Goal: Task Accomplishment & Management: Use online tool/utility

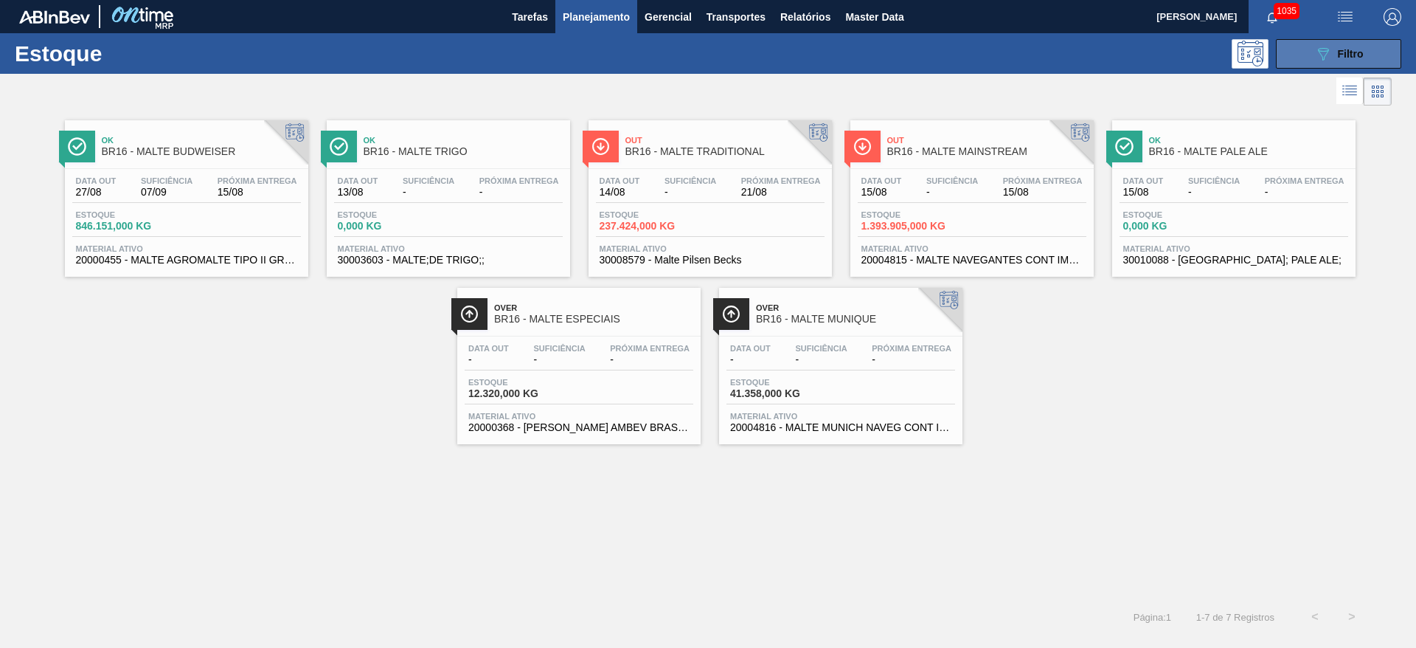
click at [1330, 46] on icon "089F7B8B-B2A5-4AFE-B5C0-19BA573D28AC" at bounding box center [1323, 54] width 18 height 18
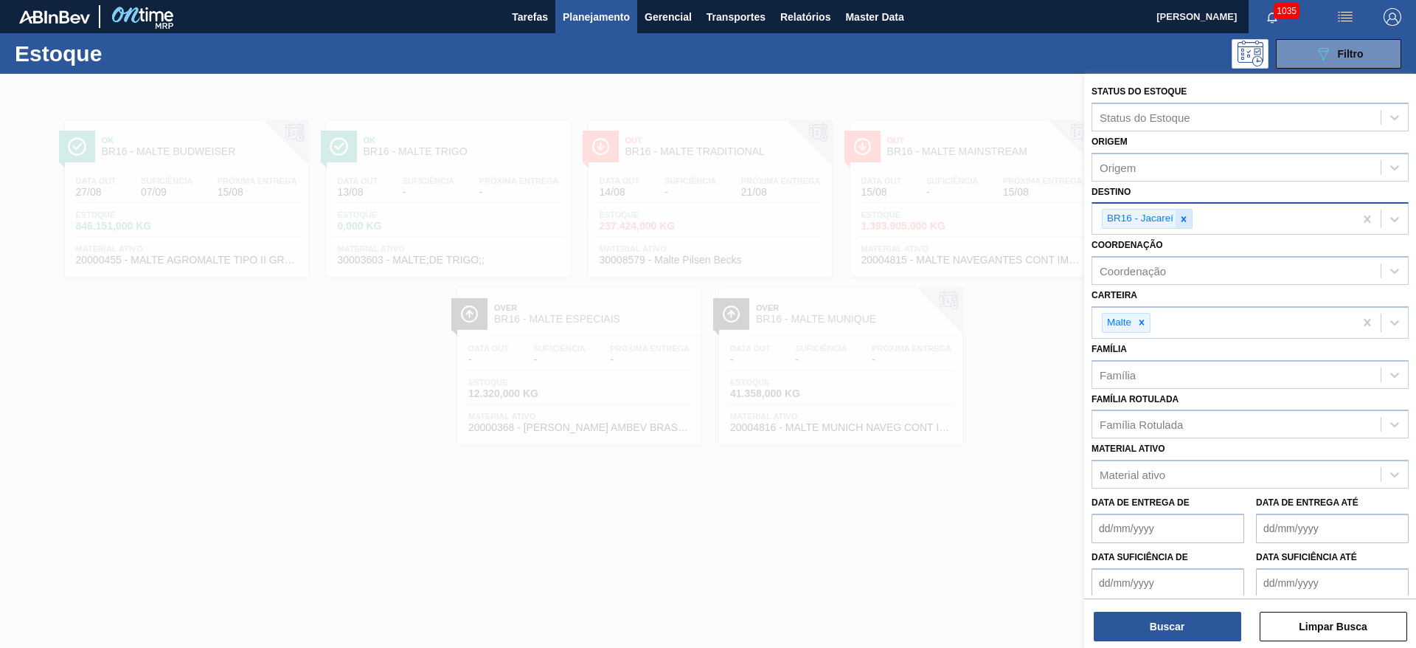
click at [1184, 221] on icon at bounding box center [1183, 219] width 10 height 10
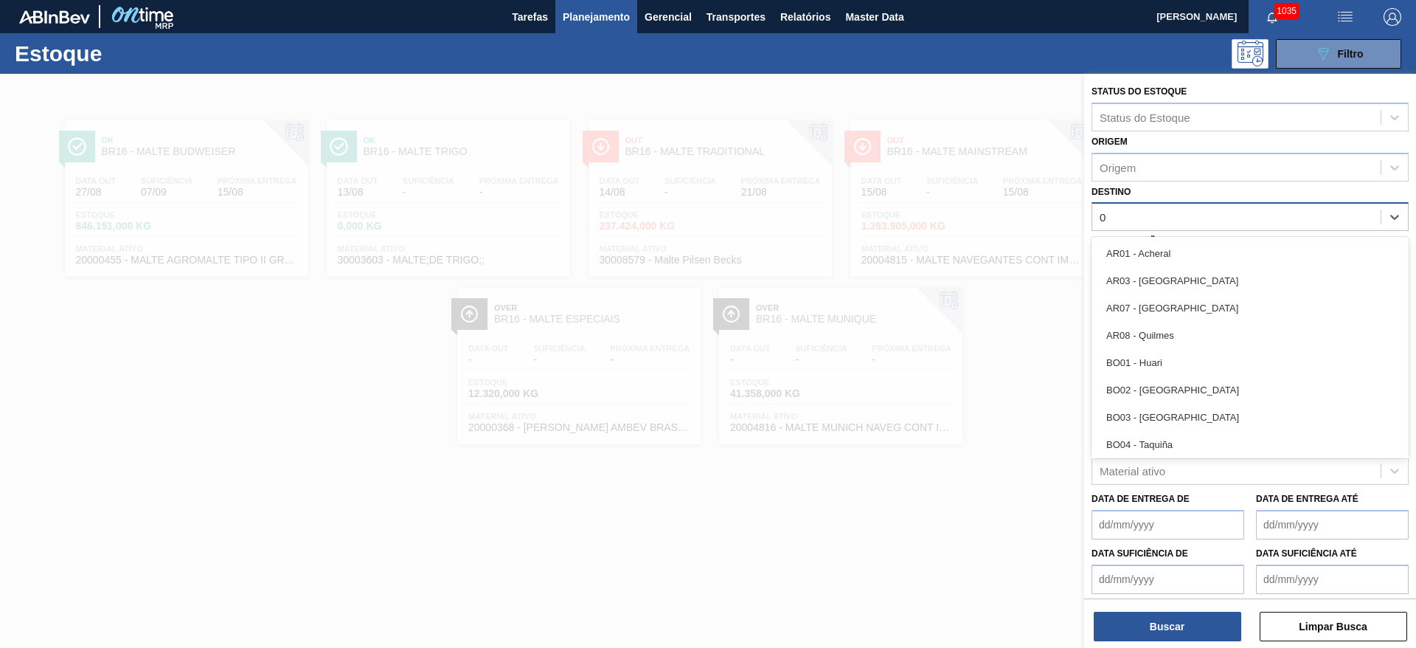
type input "03"
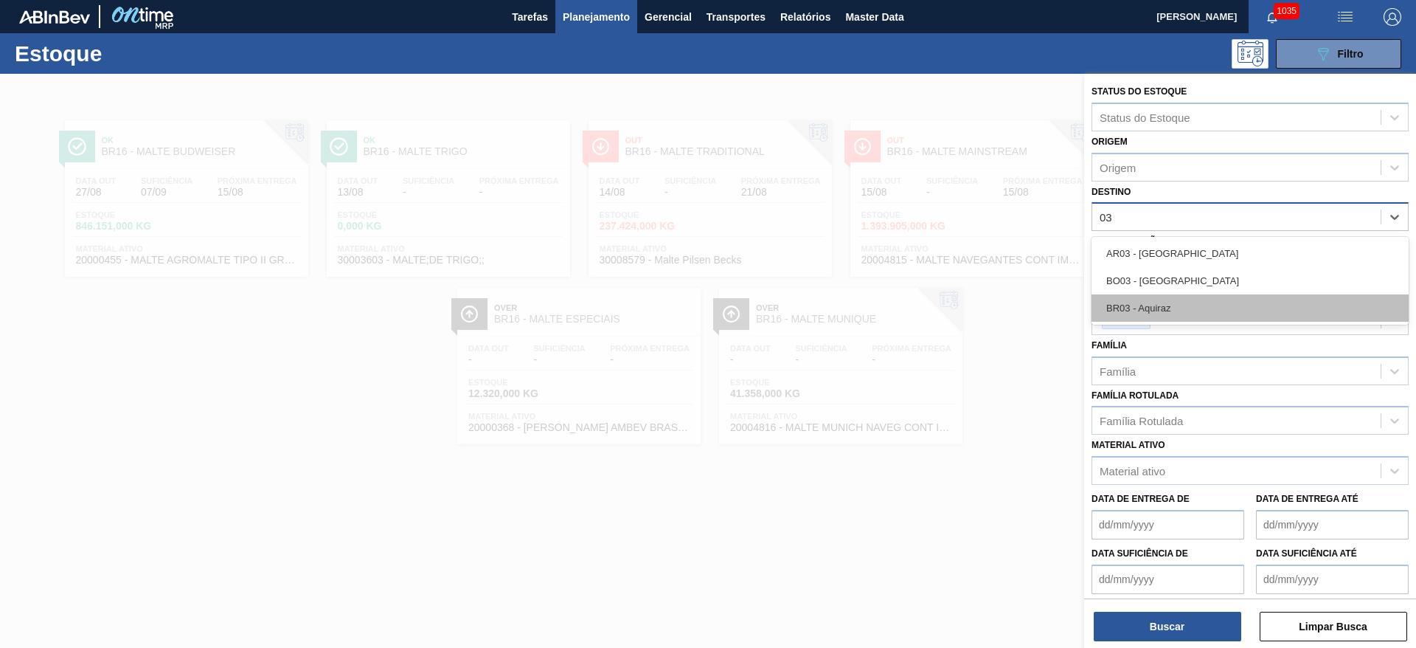
click at [1146, 318] on div "BR03 - Aquiraz" at bounding box center [1249, 307] width 317 height 27
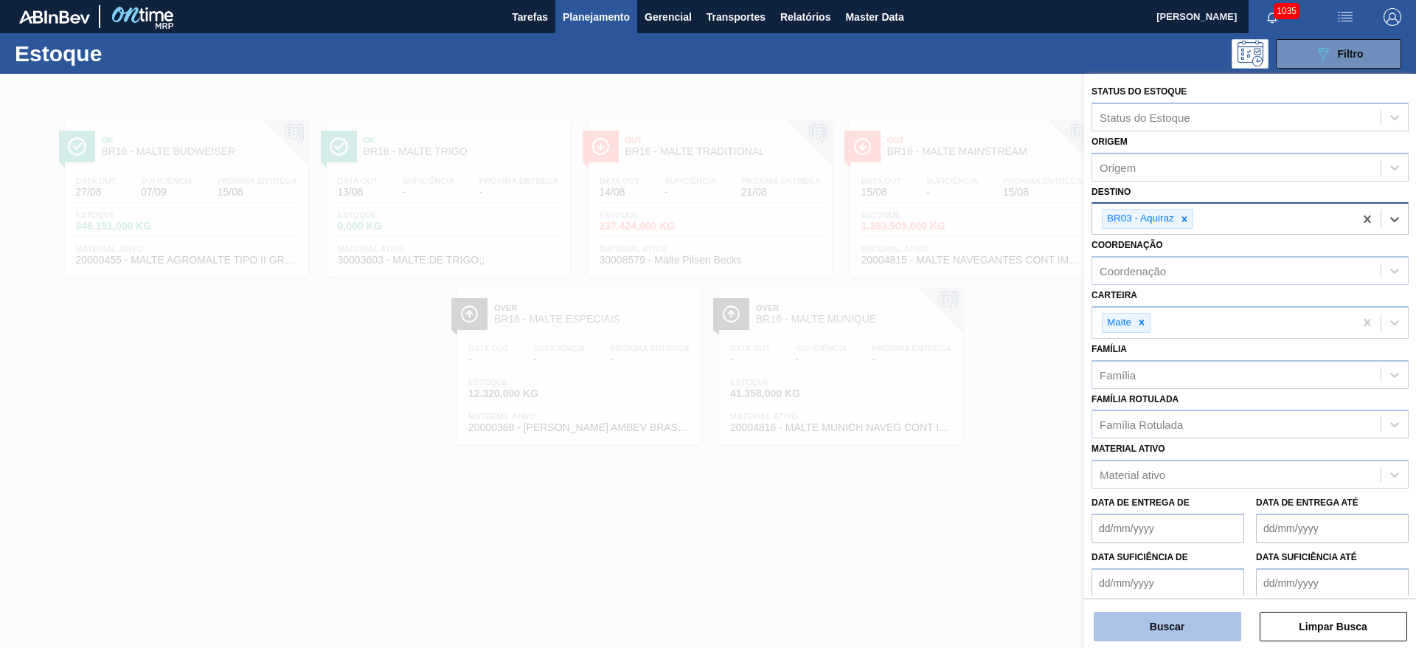
click at [1161, 623] on button "Buscar" at bounding box center [1167, 625] width 147 height 29
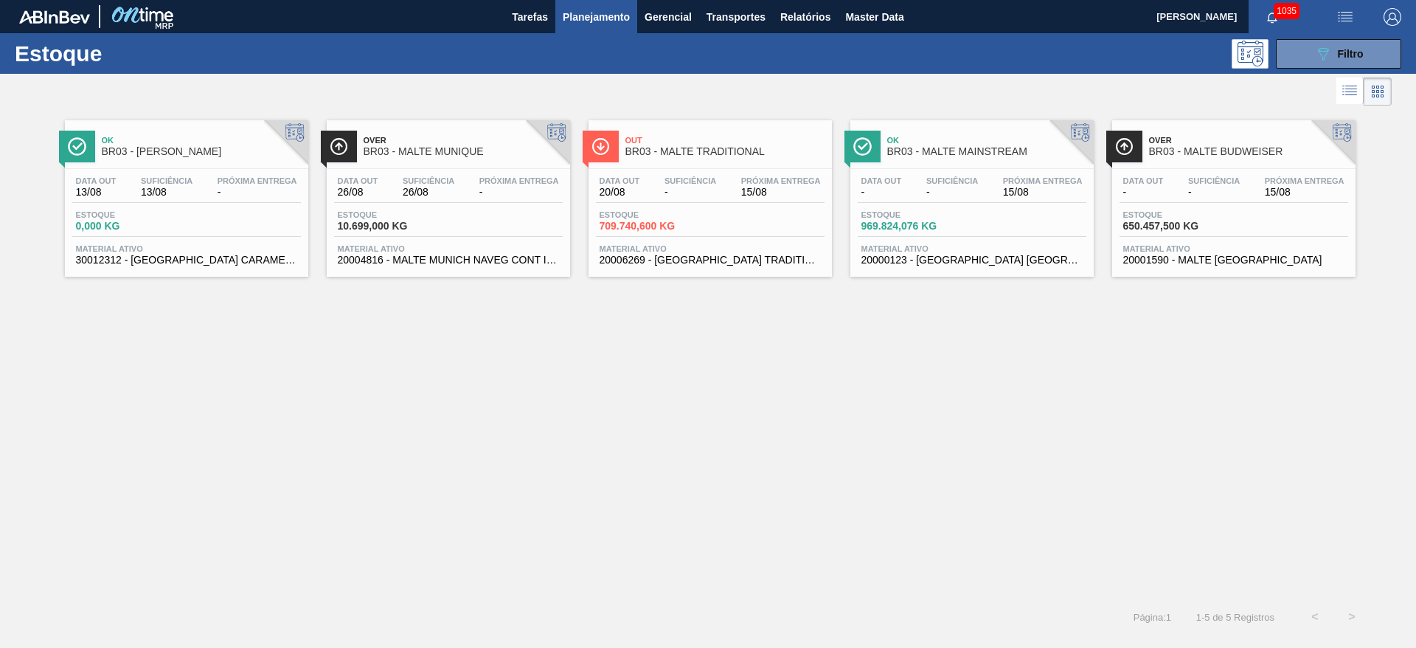
click at [950, 212] on span "Estoque" at bounding box center [912, 214] width 103 height 9
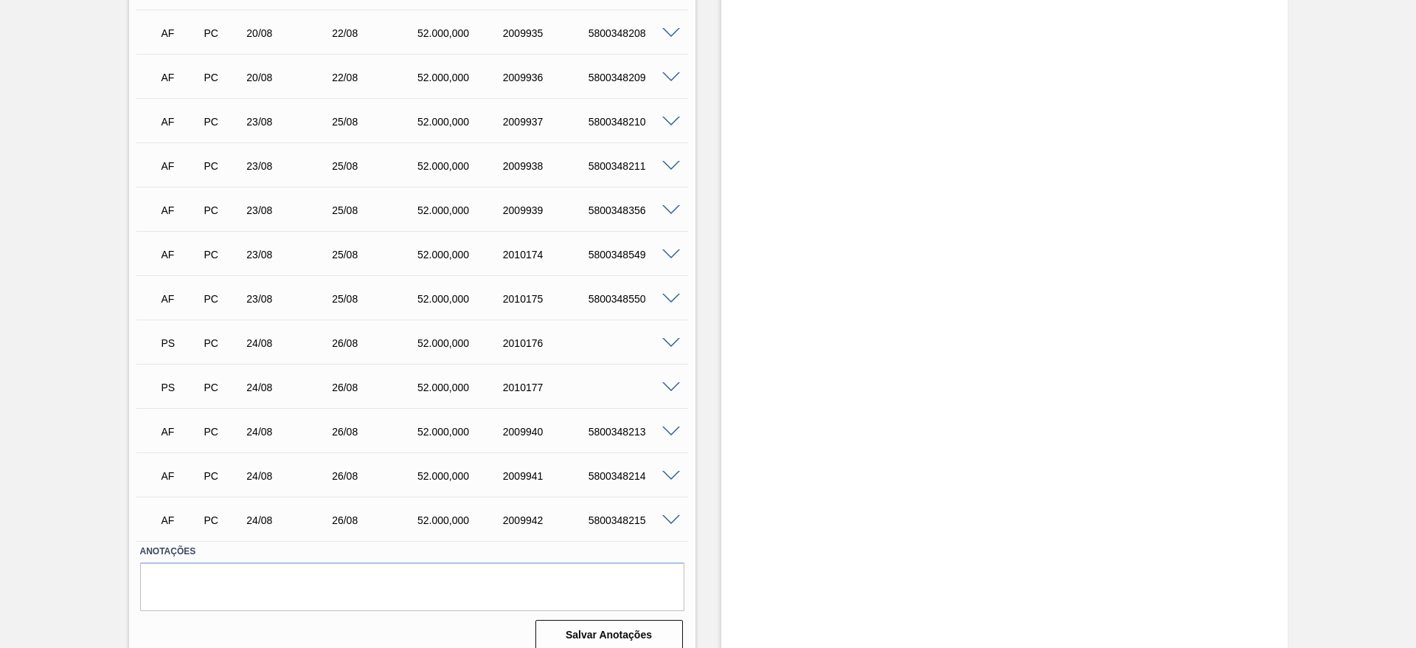
scroll to position [1943, 0]
click at [670, 337] on span at bounding box center [671, 342] width 18 height 11
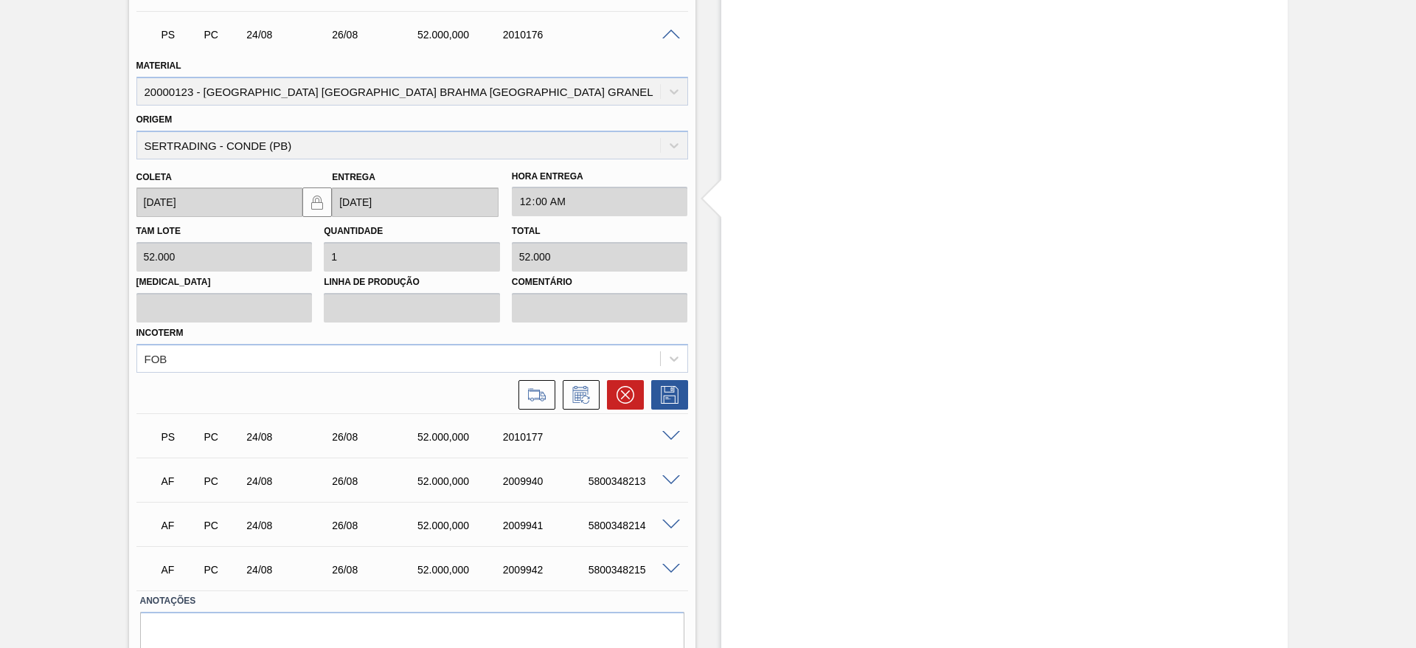
scroll to position [2275, 0]
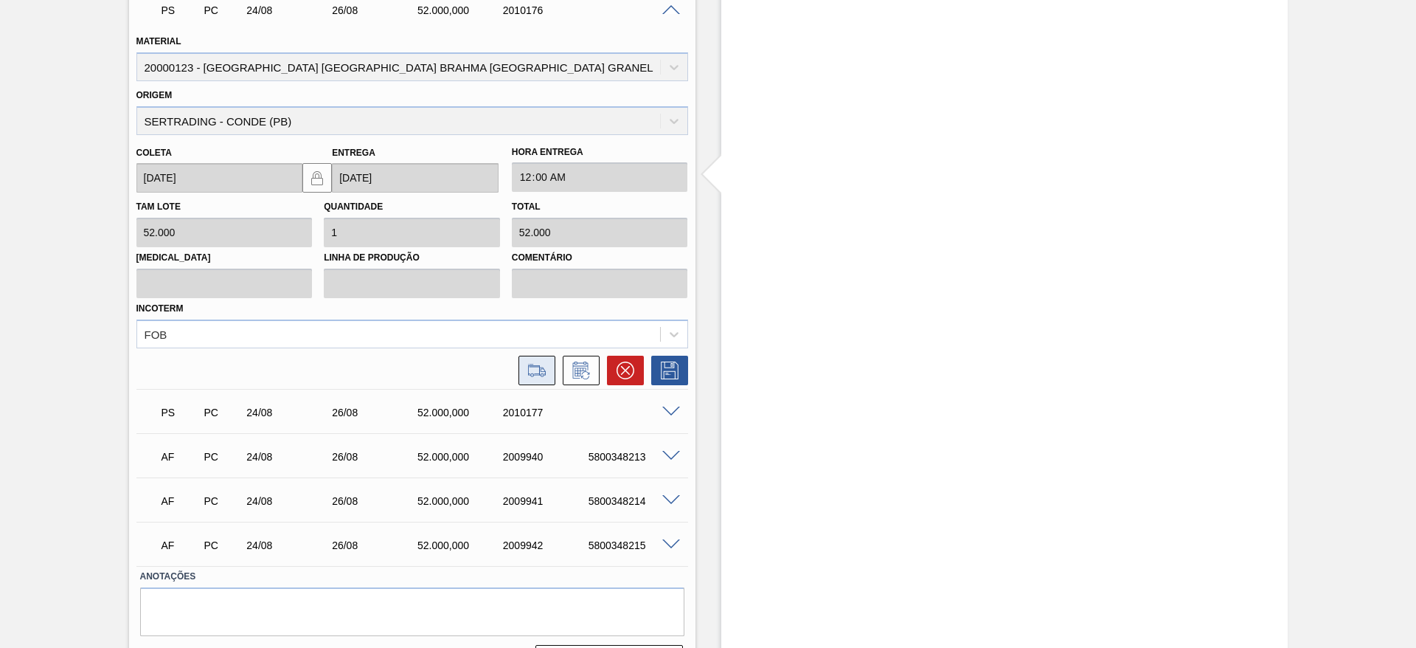
click at [544, 361] on icon at bounding box center [537, 370] width 24 height 18
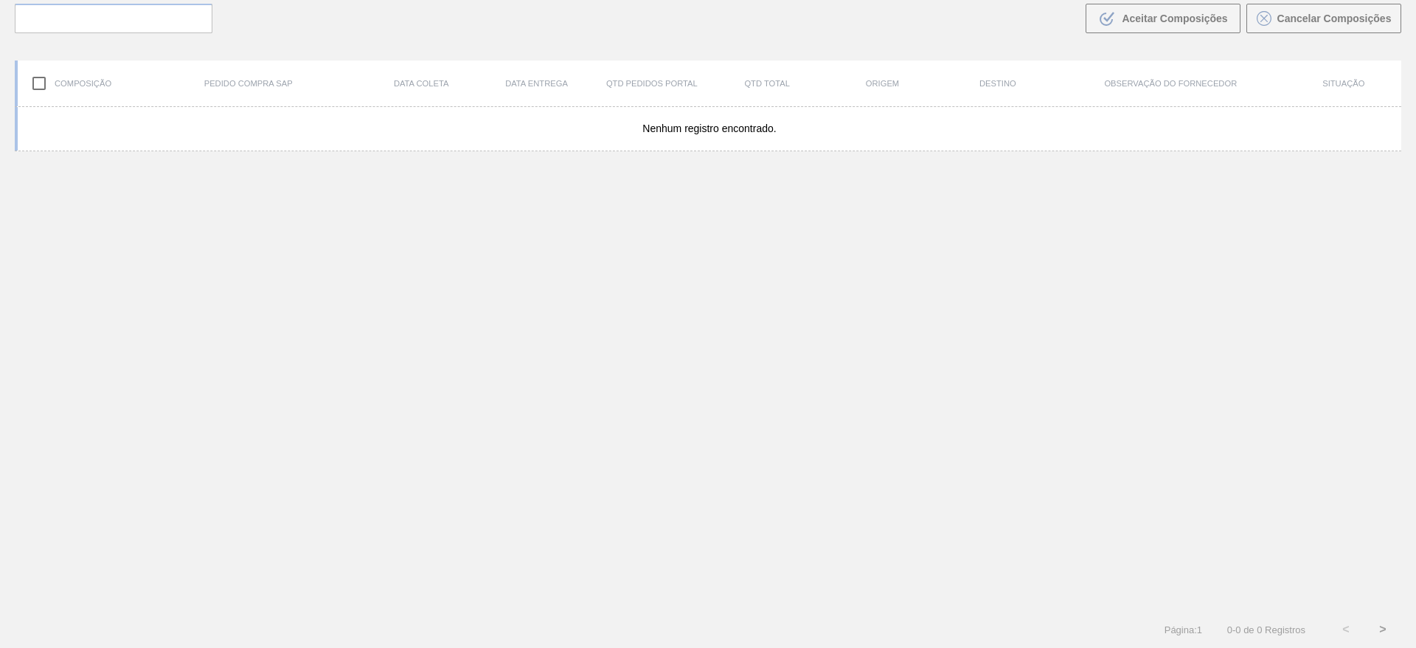
scroll to position [106, 0]
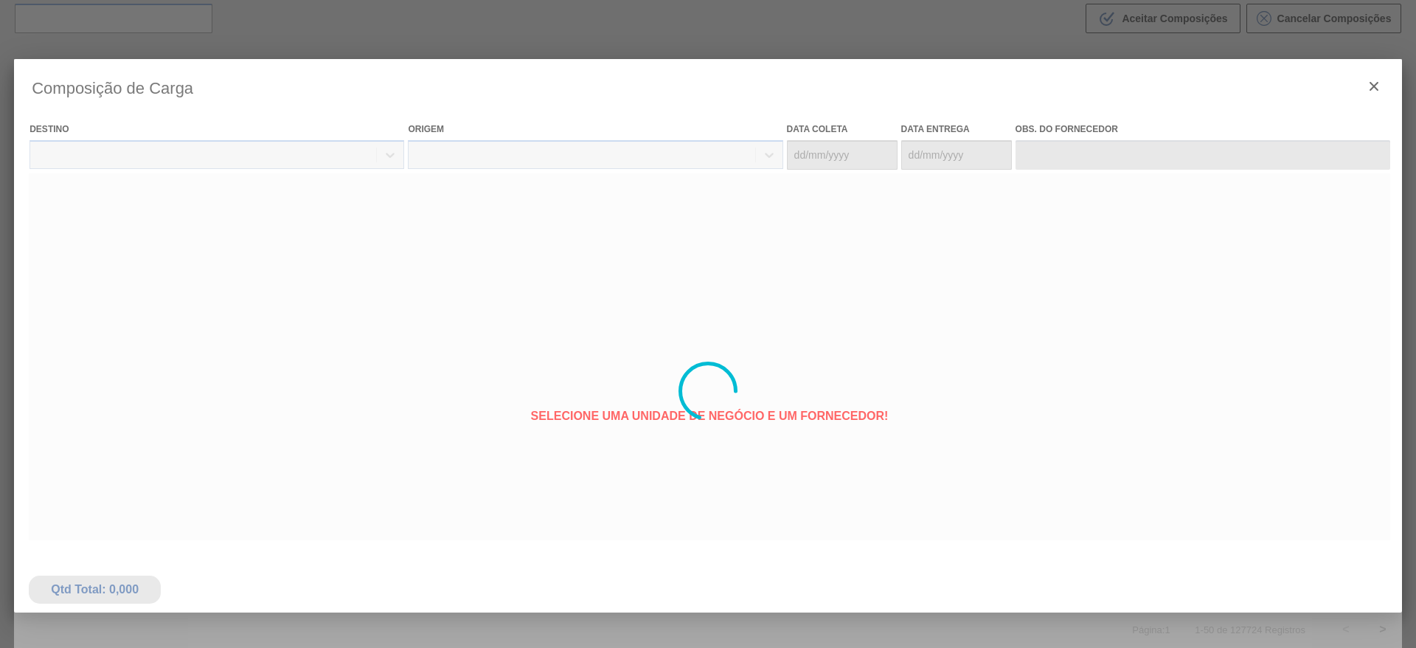
type coleta "[DATE]"
type entrega "[DATE]"
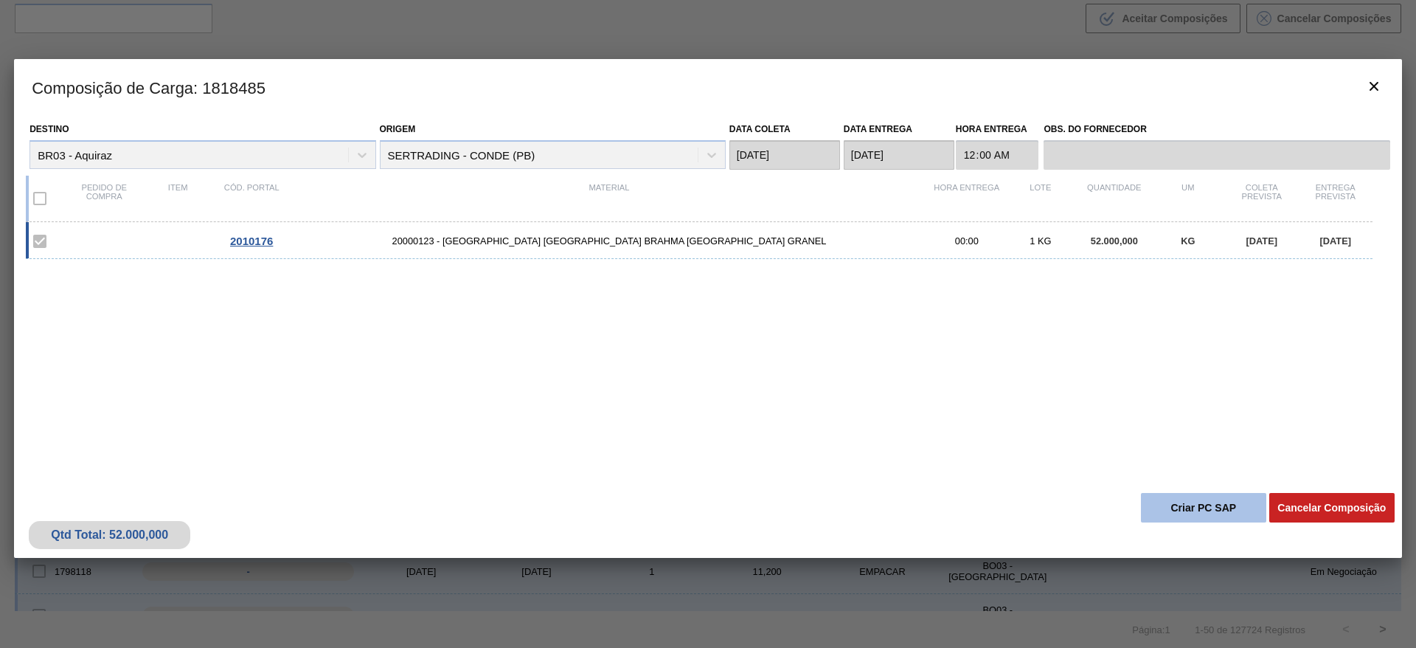
click at [1181, 512] on button "Criar PC SAP" at bounding box center [1203, 507] width 125 height 29
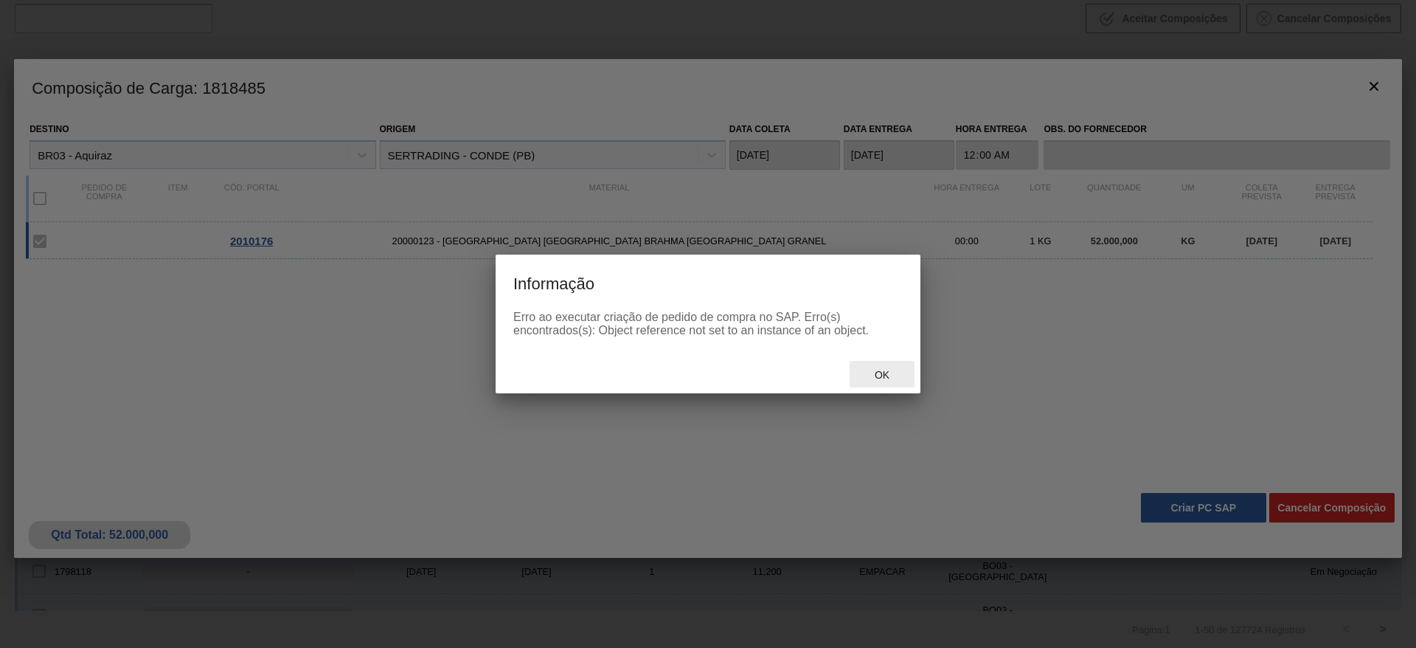
click at [890, 367] on div "Ok" at bounding box center [882, 374] width 65 height 27
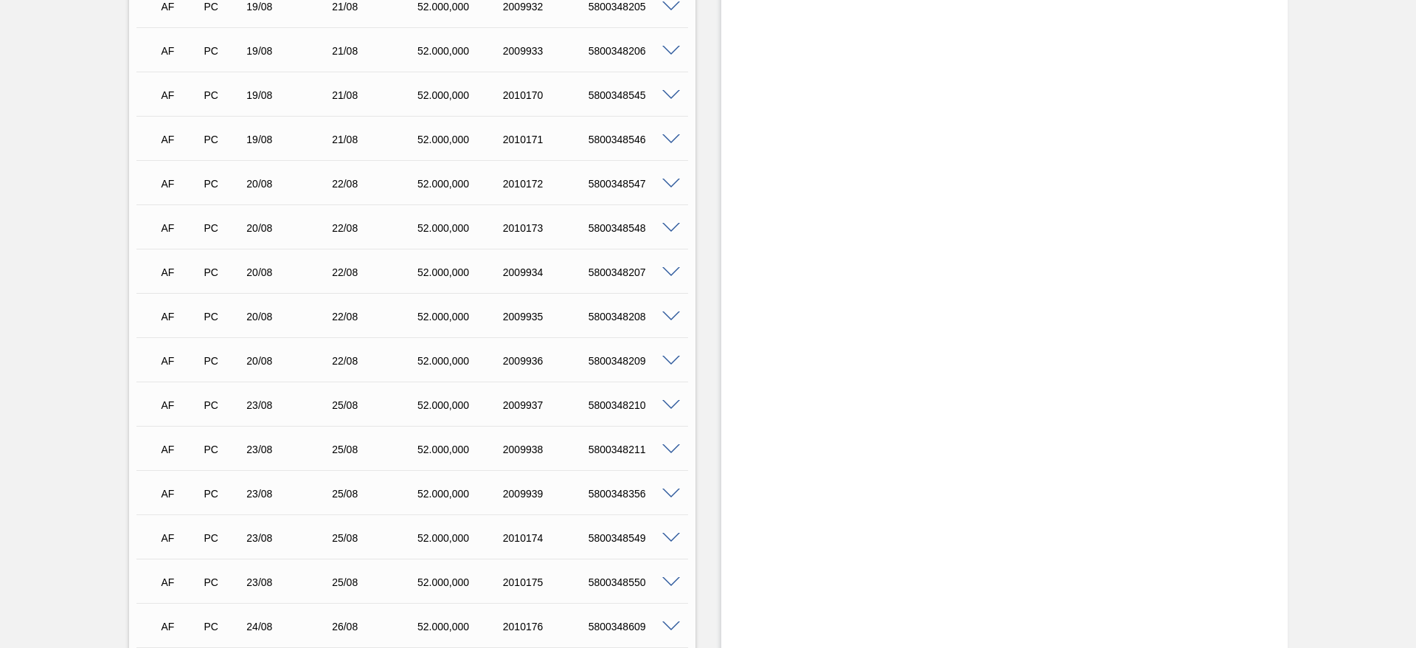
scroll to position [1943, 0]
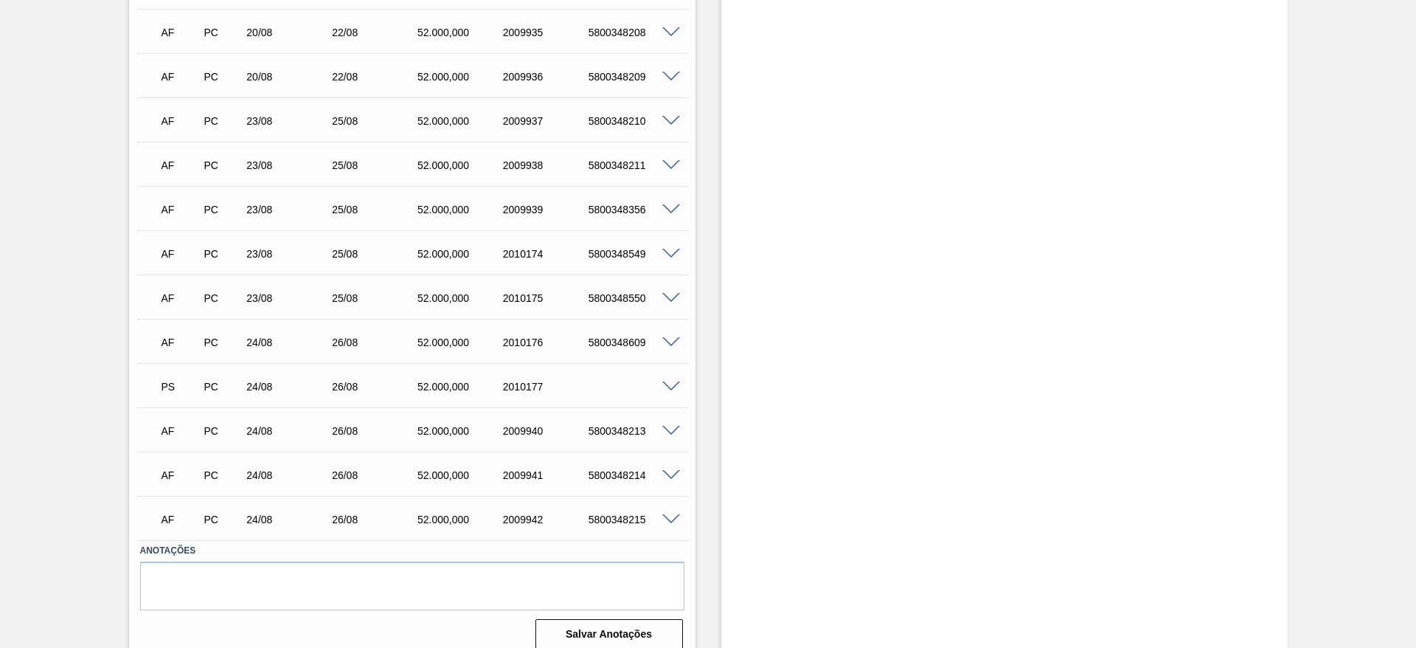
click at [670, 381] on span at bounding box center [671, 386] width 18 height 11
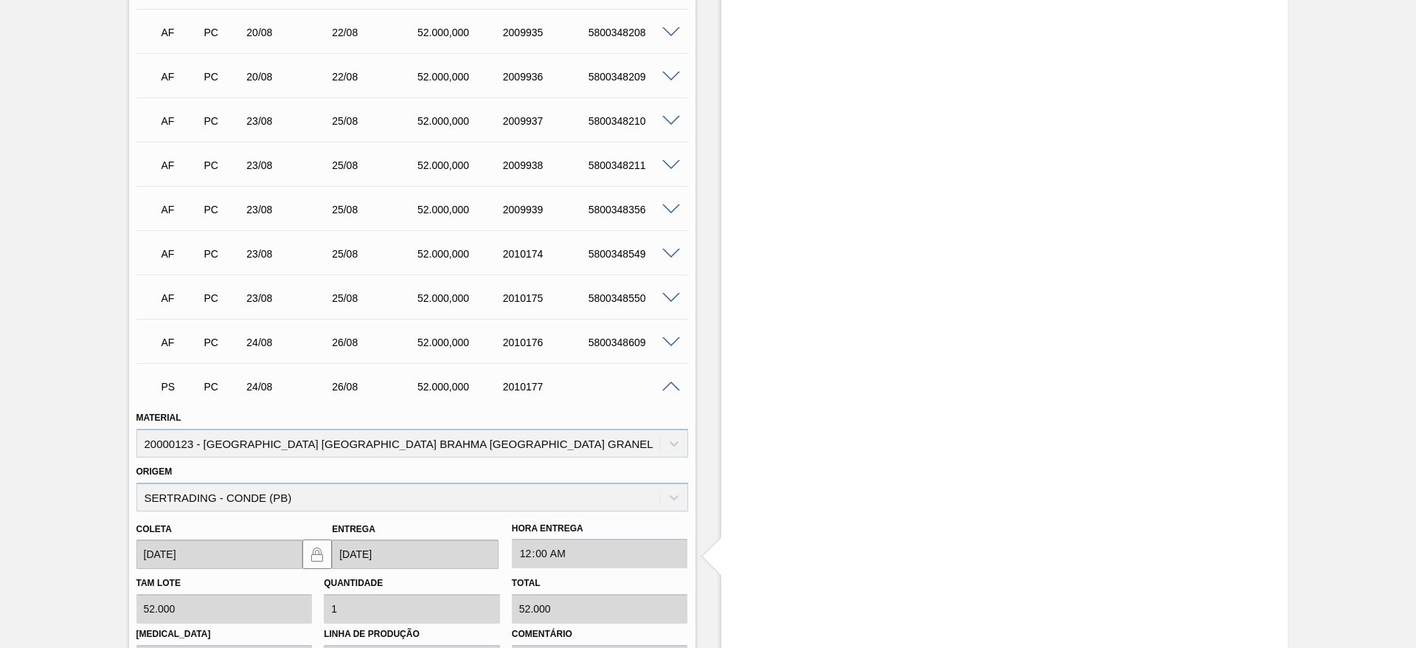
scroll to position [2301, 0]
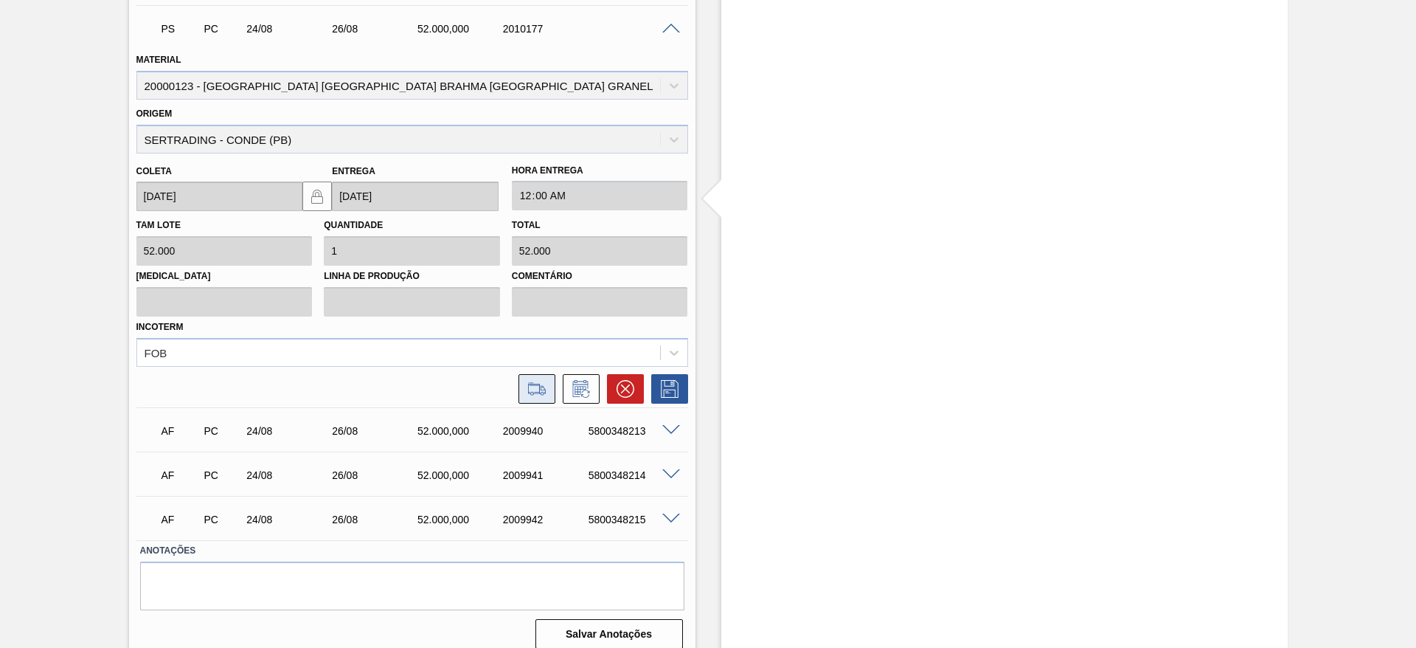
click at [544, 380] on icon at bounding box center [537, 389] width 24 height 18
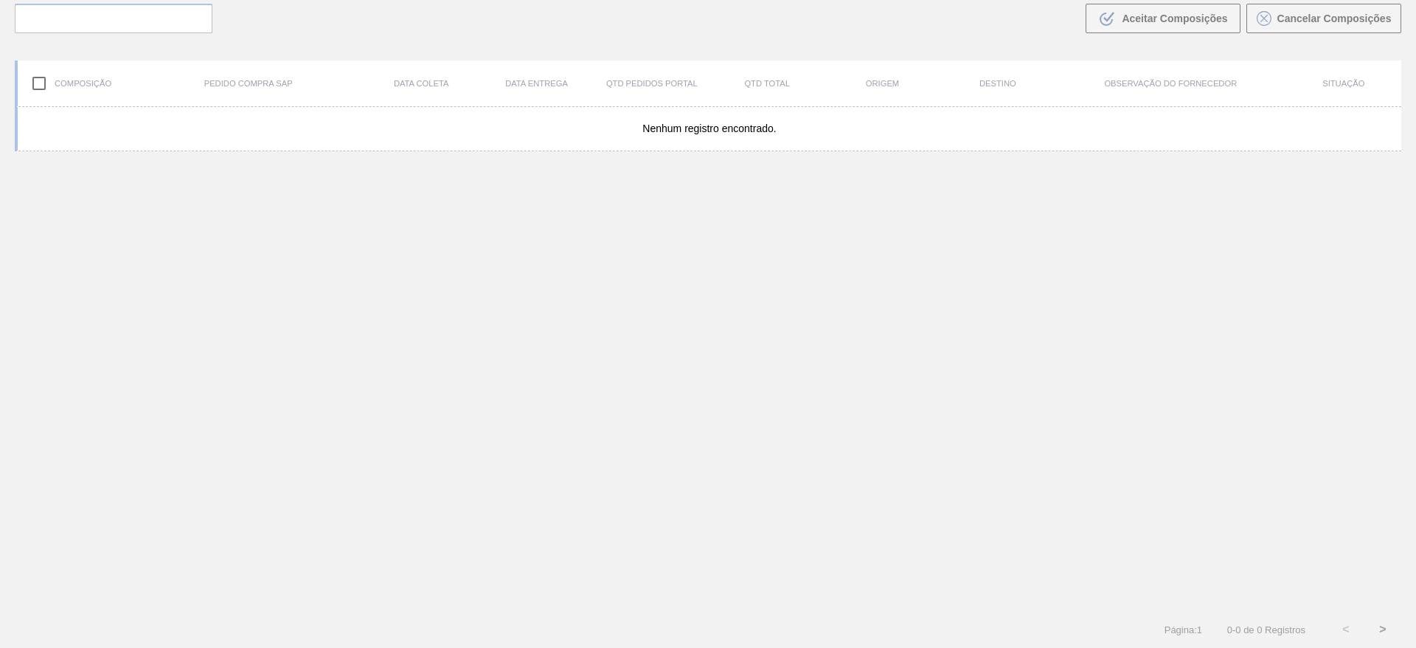
scroll to position [106, 0]
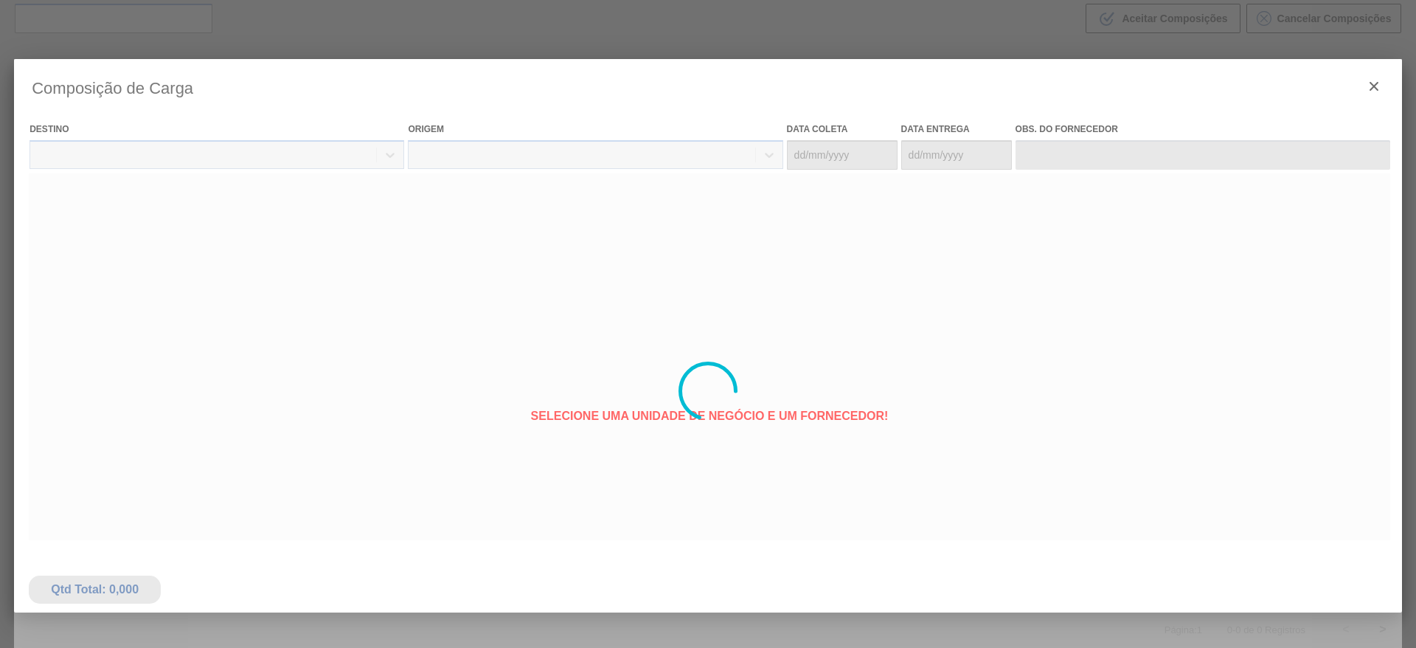
type coleta "[DATE]"
type entrega "[DATE]"
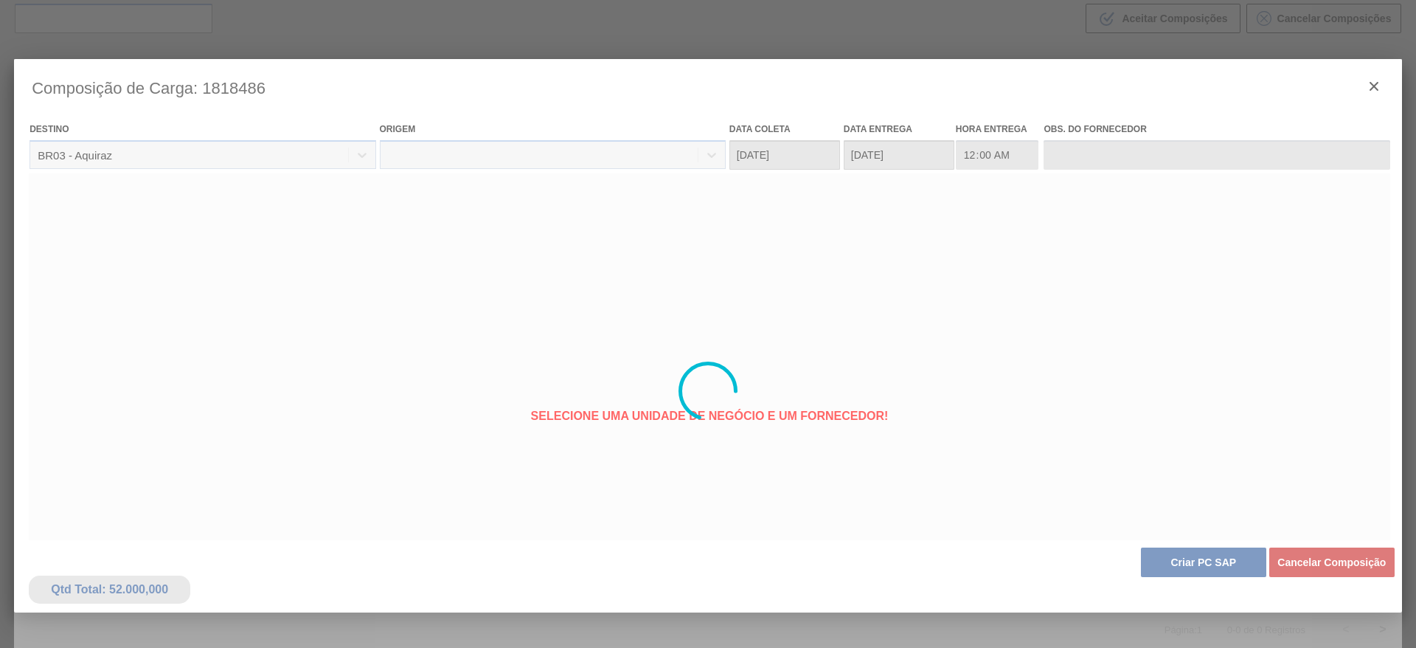
click at [1212, 560] on div at bounding box center [708, 391] width 1388 height 664
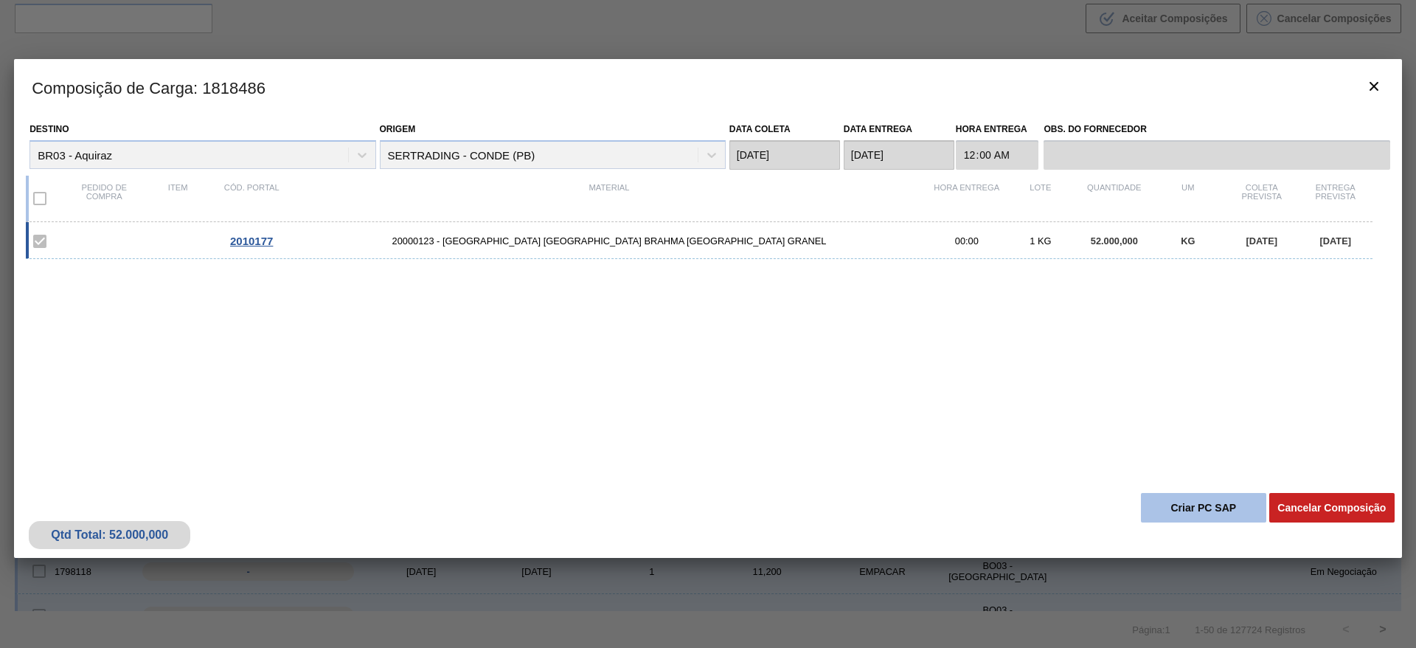
click at [1187, 502] on button "Criar PC SAP" at bounding box center [1203, 507] width 125 height 29
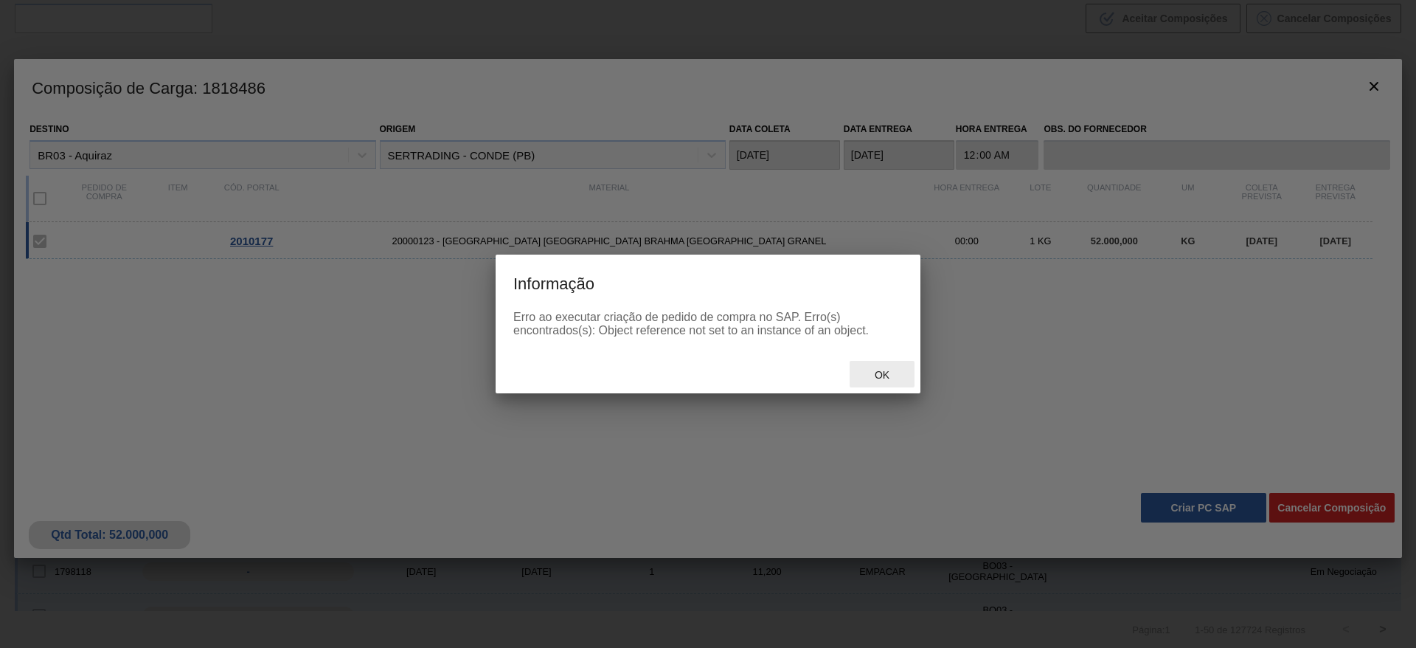
click at [892, 367] on div "Ok" at bounding box center [882, 374] width 65 height 27
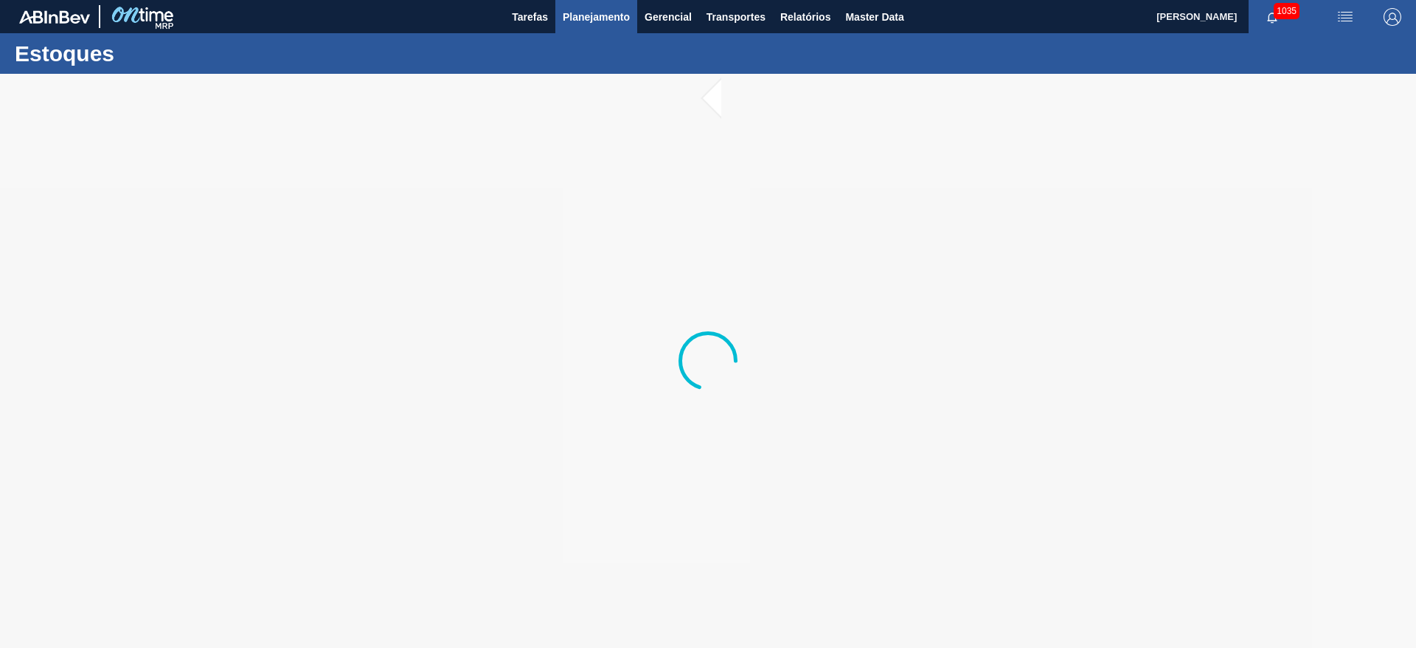
click at [583, 18] on span "Planejamento" at bounding box center [596, 17] width 67 height 18
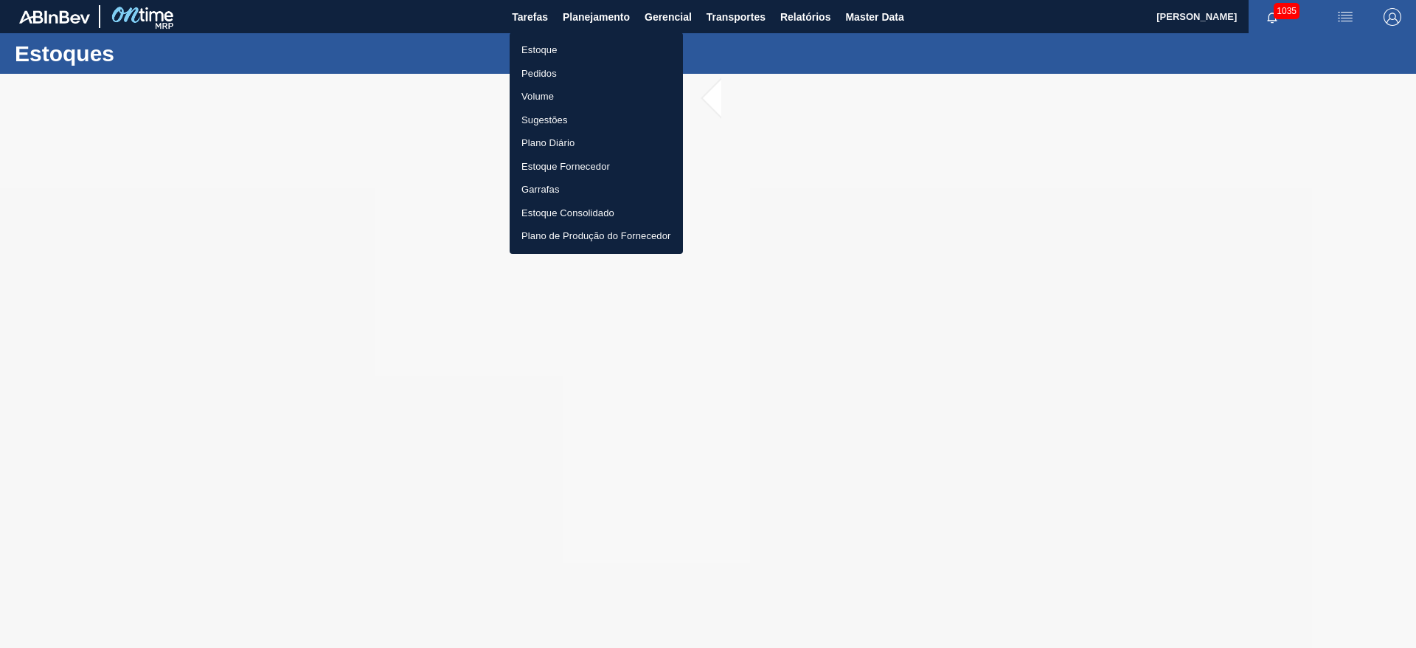
click at [268, 281] on div at bounding box center [708, 324] width 1416 height 648
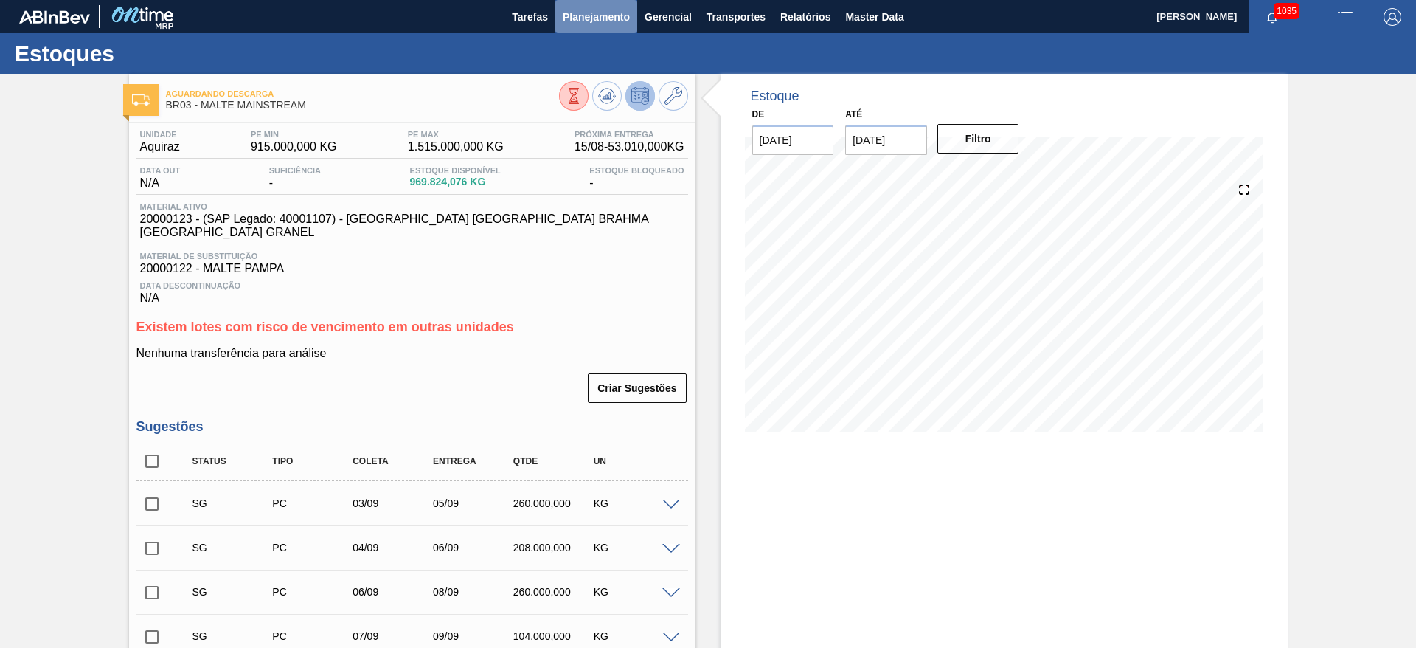
click at [586, 12] on span "Planejamento" at bounding box center [596, 17] width 67 height 18
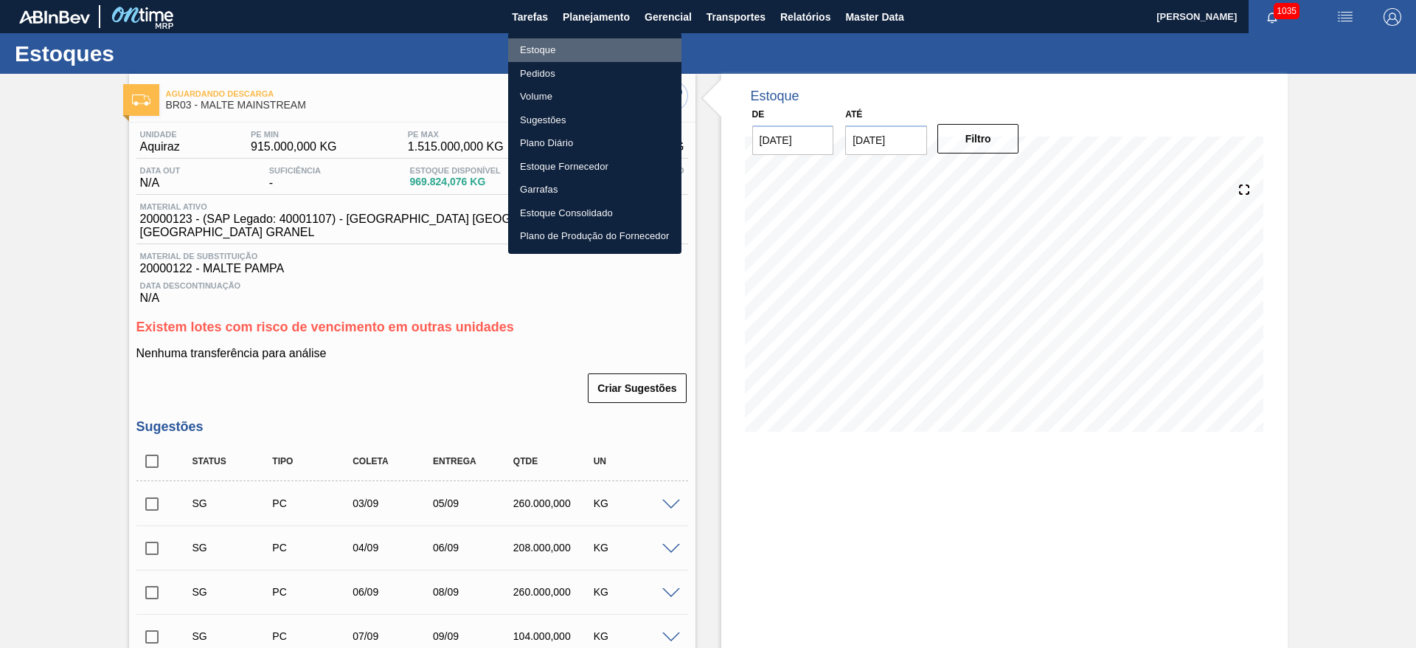
click at [538, 50] on li "Estoque" at bounding box center [594, 50] width 173 height 24
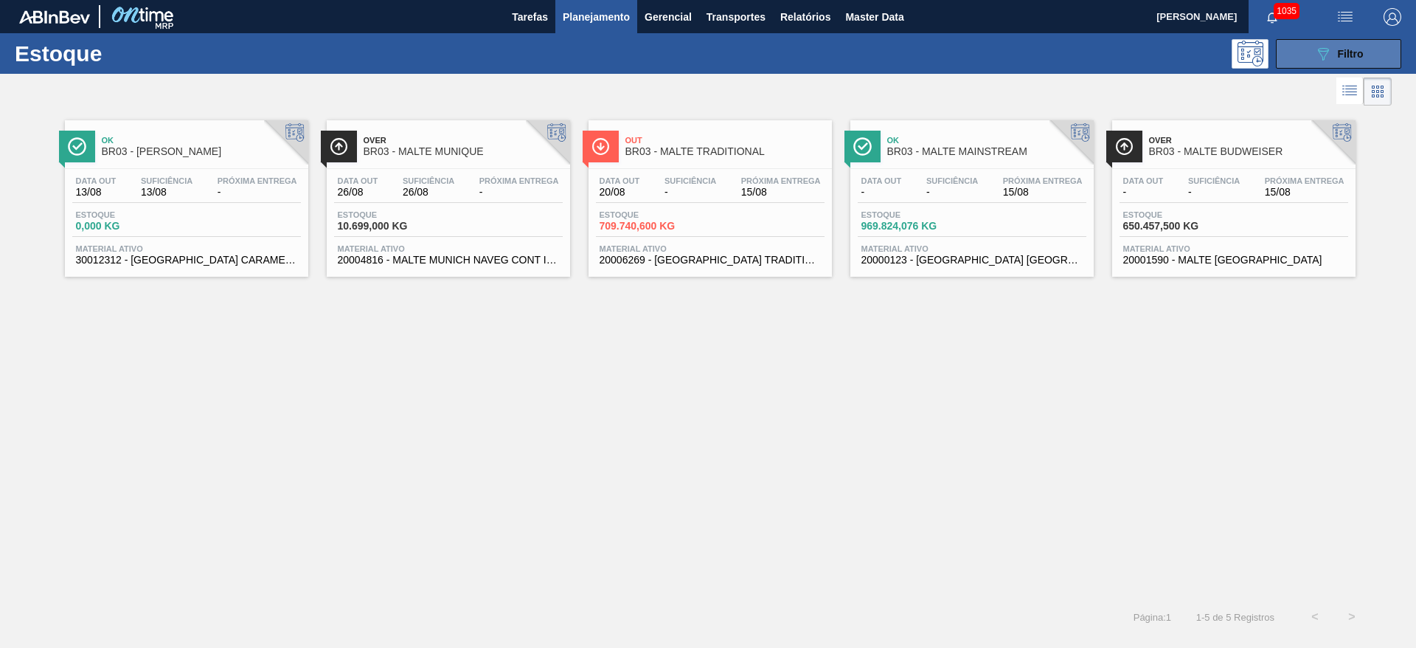
click at [1339, 57] on span "Filtro" at bounding box center [1351, 54] width 26 height 12
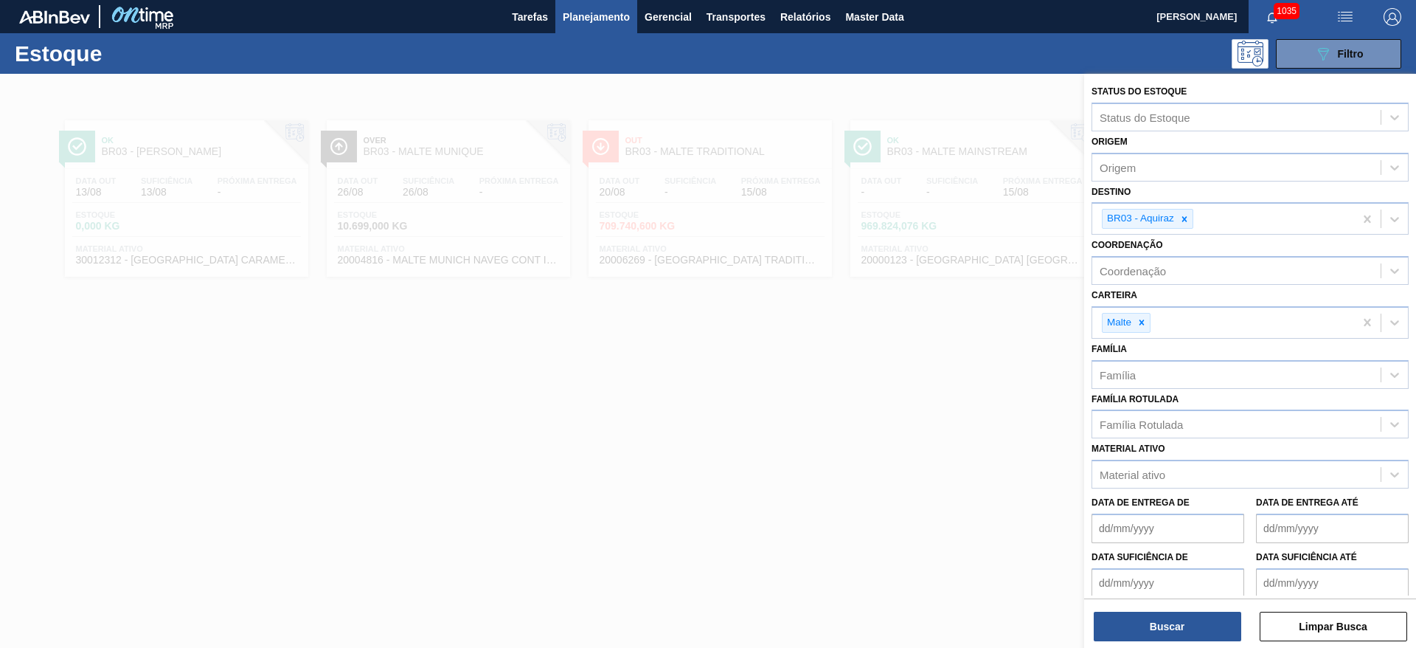
click at [642, 500] on div at bounding box center [708, 398] width 1416 height 648
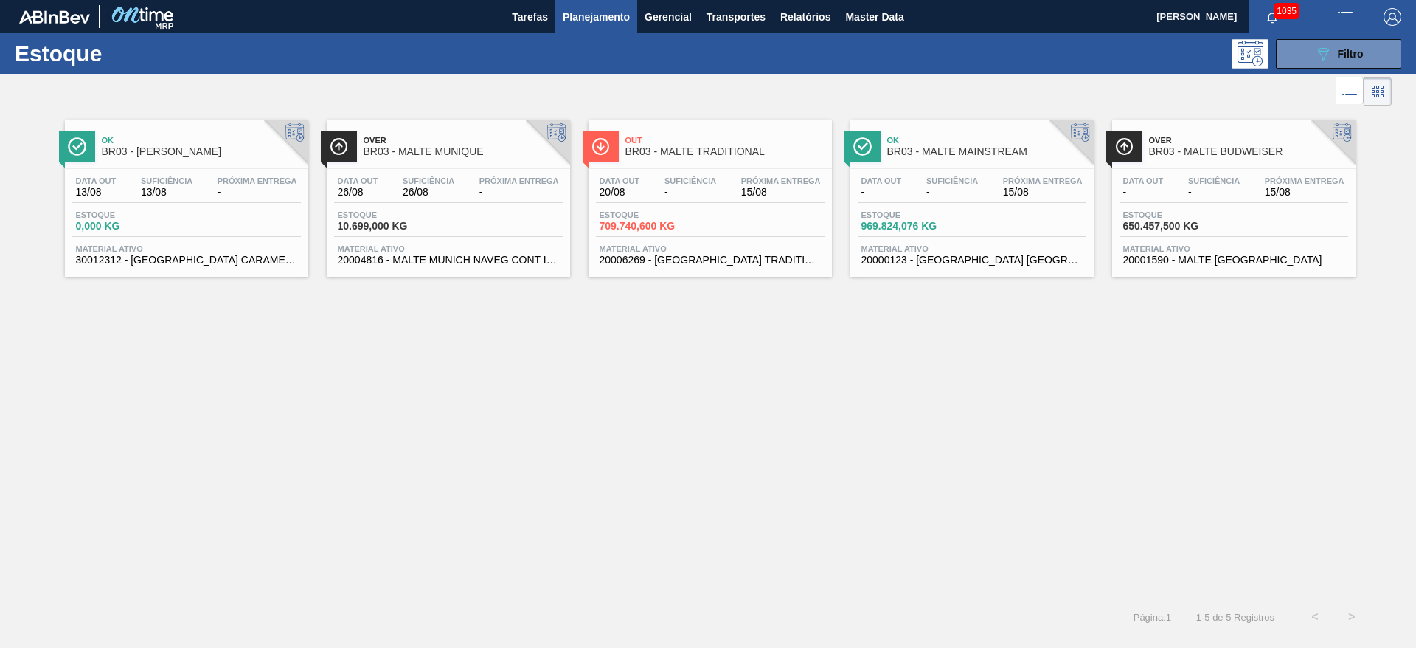
click at [695, 213] on span "Estoque" at bounding box center [651, 214] width 103 height 9
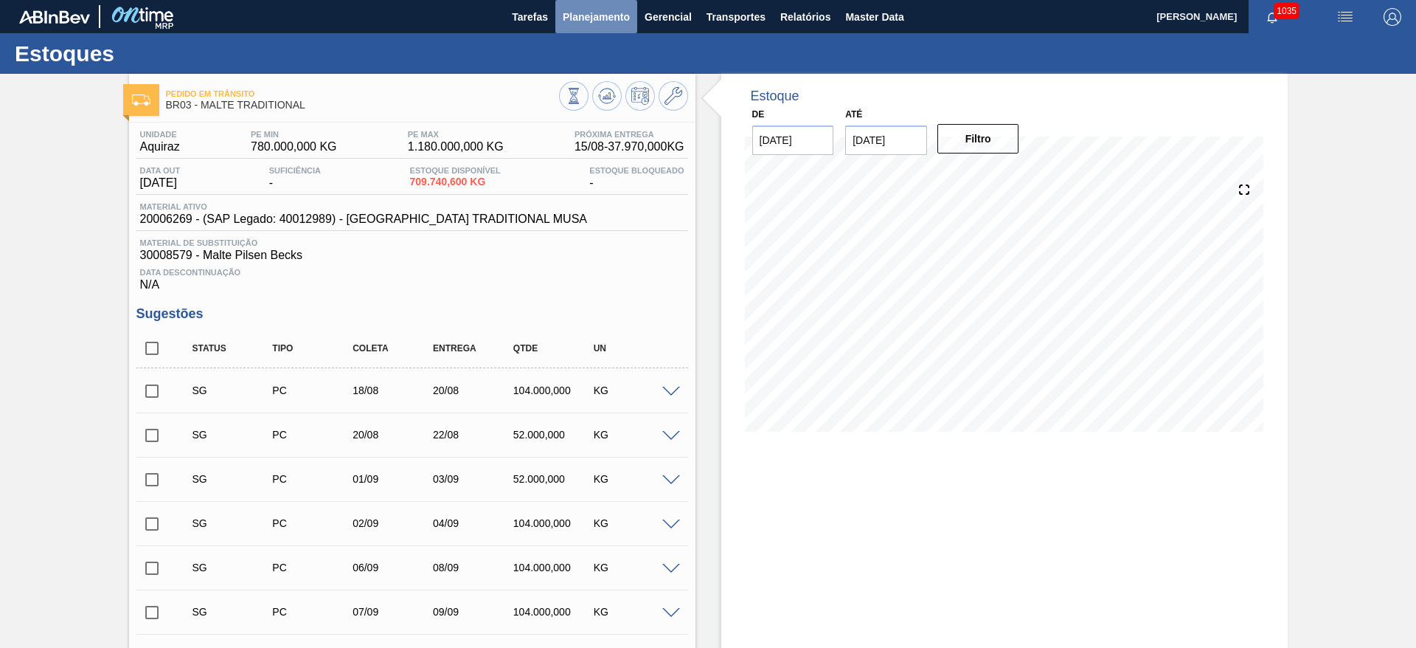
click at [594, 17] on span "Planejamento" at bounding box center [596, 17] width 67 height 18
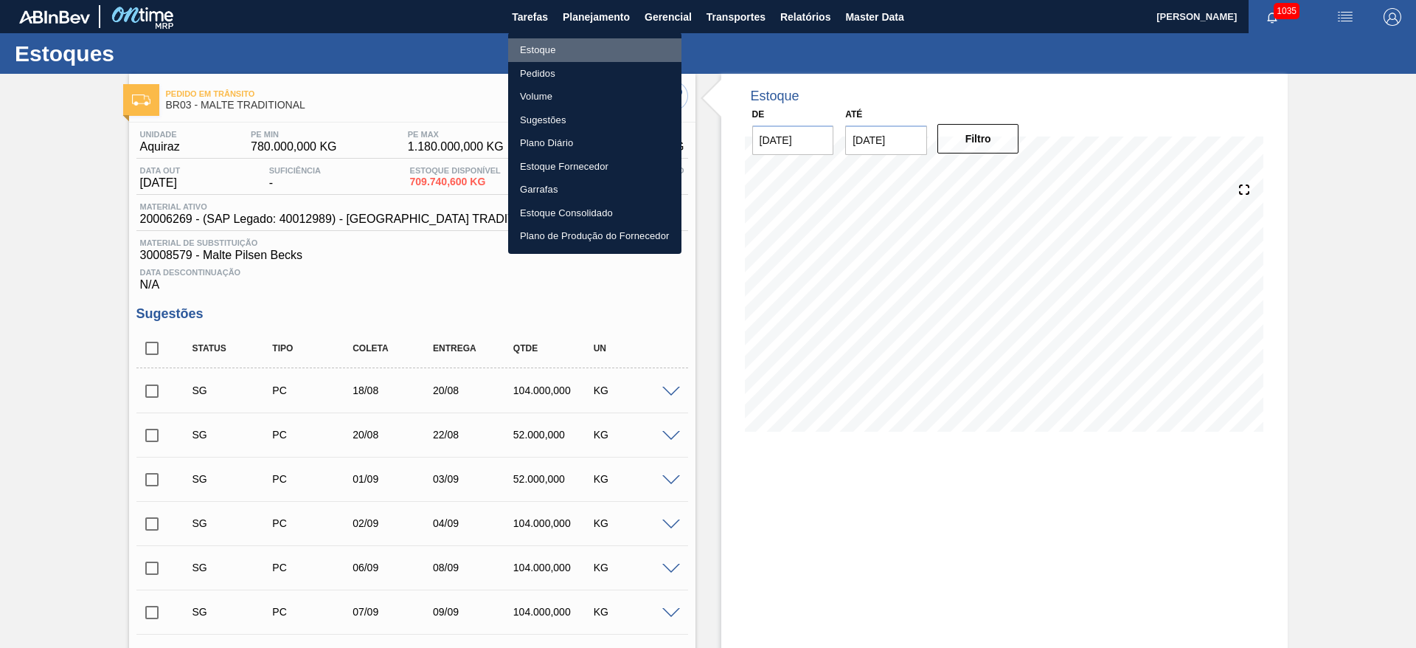
click at [536, 49] on li "Estoque" at bounding box center [594, 50] width 173 height 24
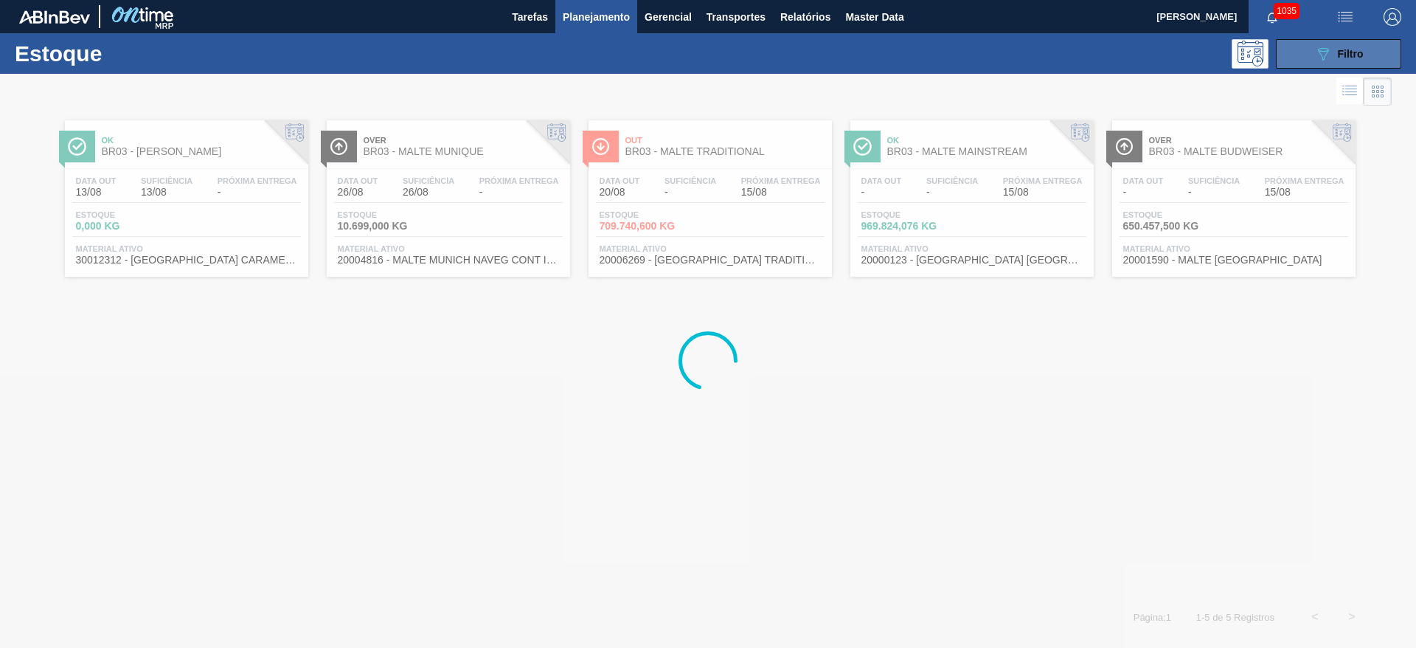
click at [1333, 56] on div "089F7B8B-B2A5-4AFE-B5C0-19BA573D28AC Filtro" at bounding box center [1338, 54] width 49 height 18
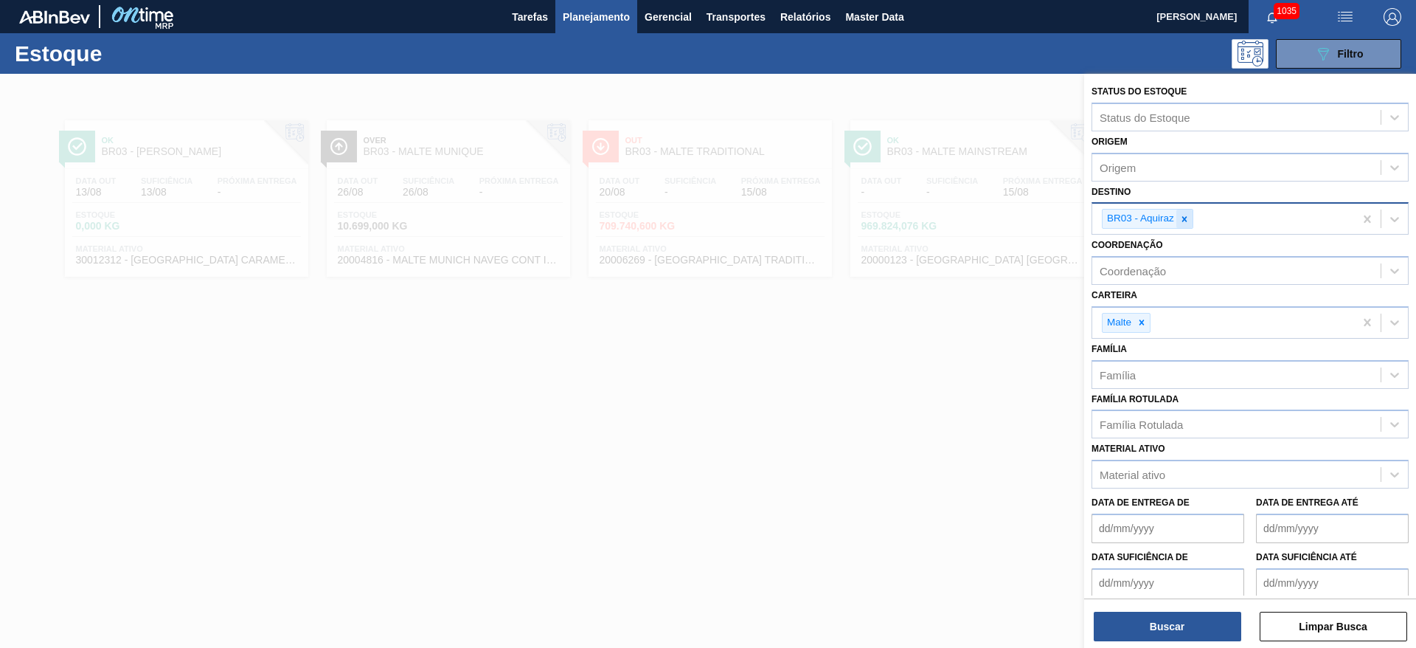
click at [1187, 220] on icon at bounding box center [1184, 219] width 10 height 10
type input "11"
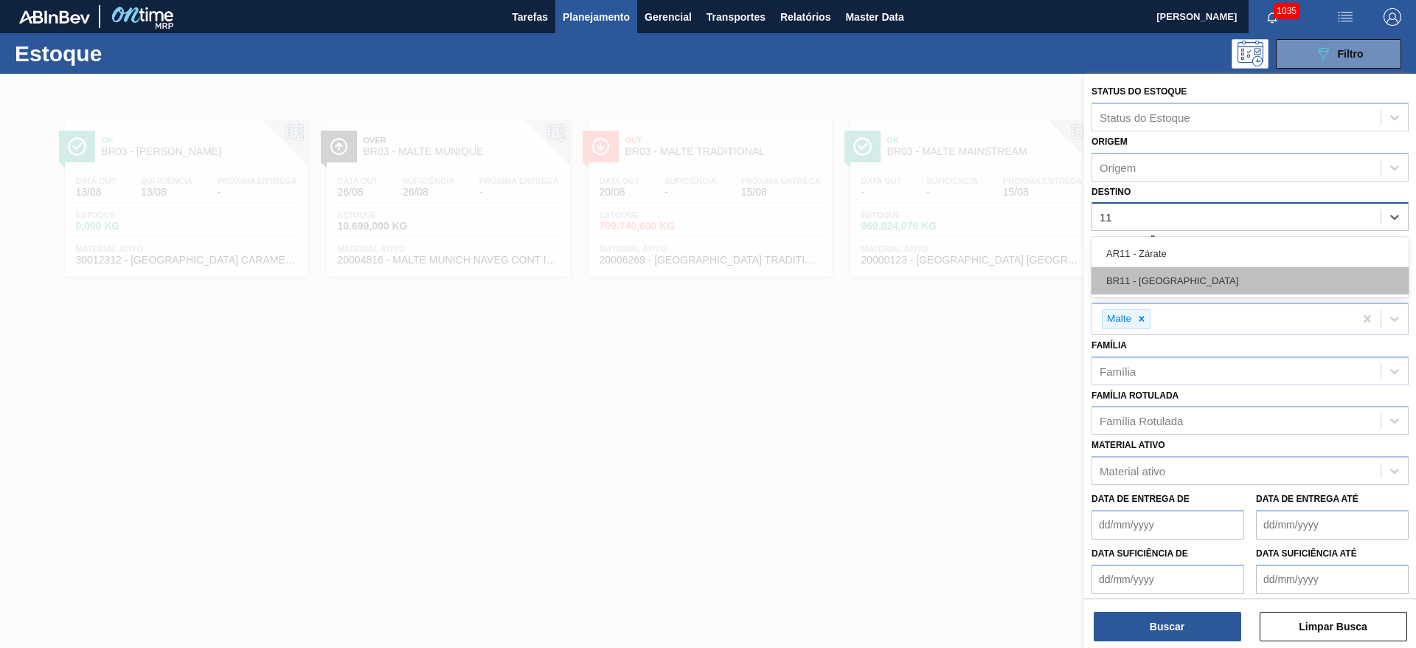
click at [1132, 280] on div "BR11 - [GEOGRAPHIC_DATA]" at bounding box center [1249, 280] width 317 height 27
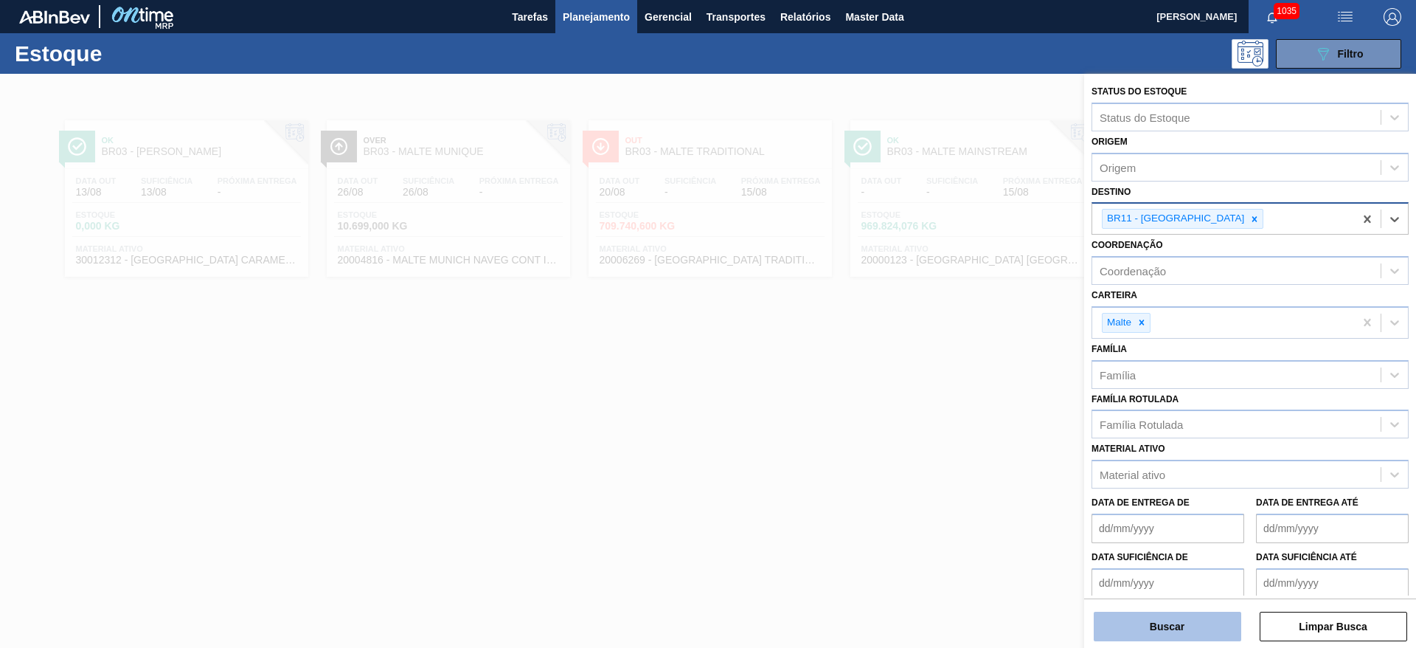
click at [1117, 621] on button "Buscar" at bounding box center [1167, 625] width 147 height 29
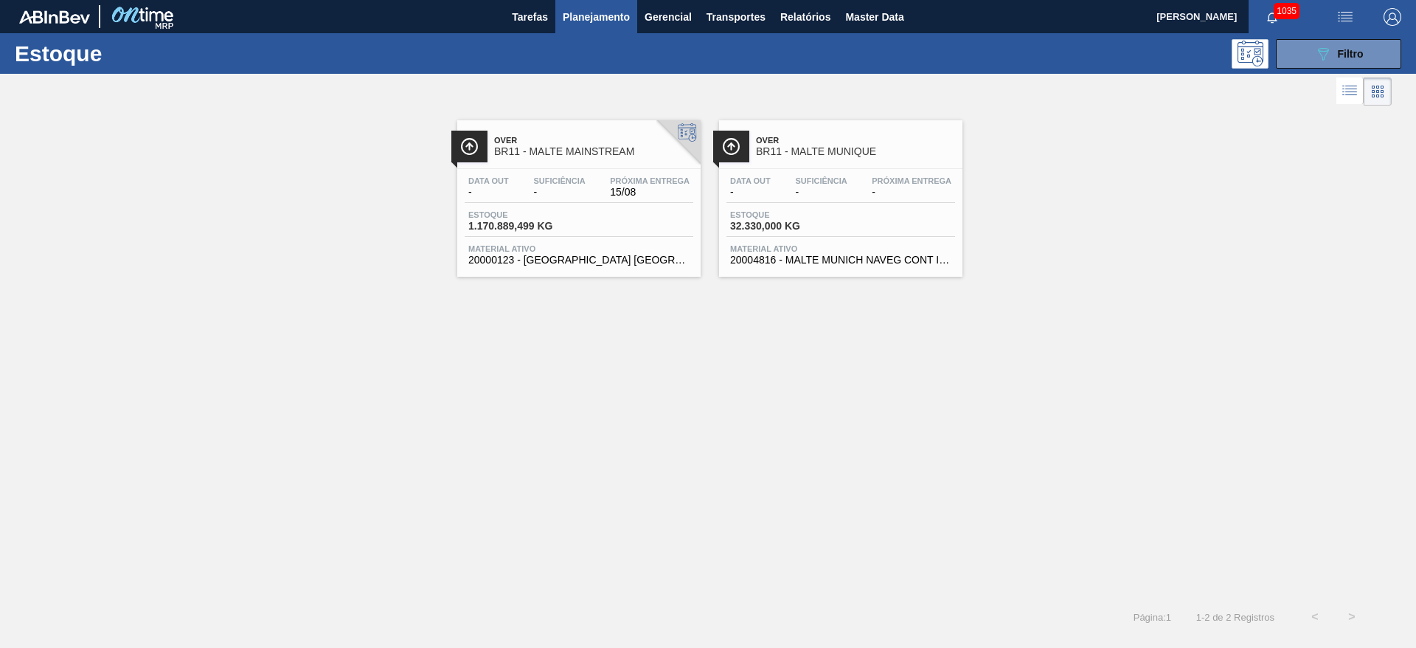
click at [565, 194] on span "-" at bounding box center [559, 192] width 52 height 11
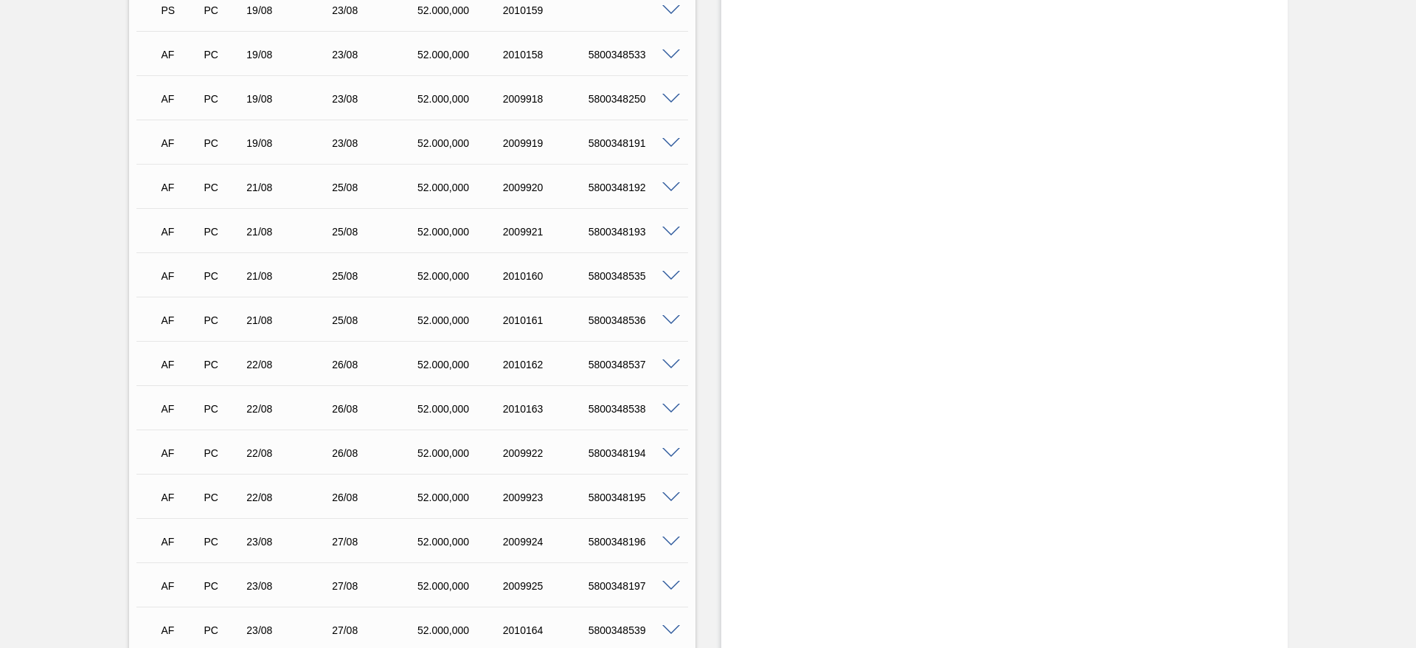
scroll to position [1727, 0]
click at [667, 226] on span at bounding box center [671, 231] width 18 height 11
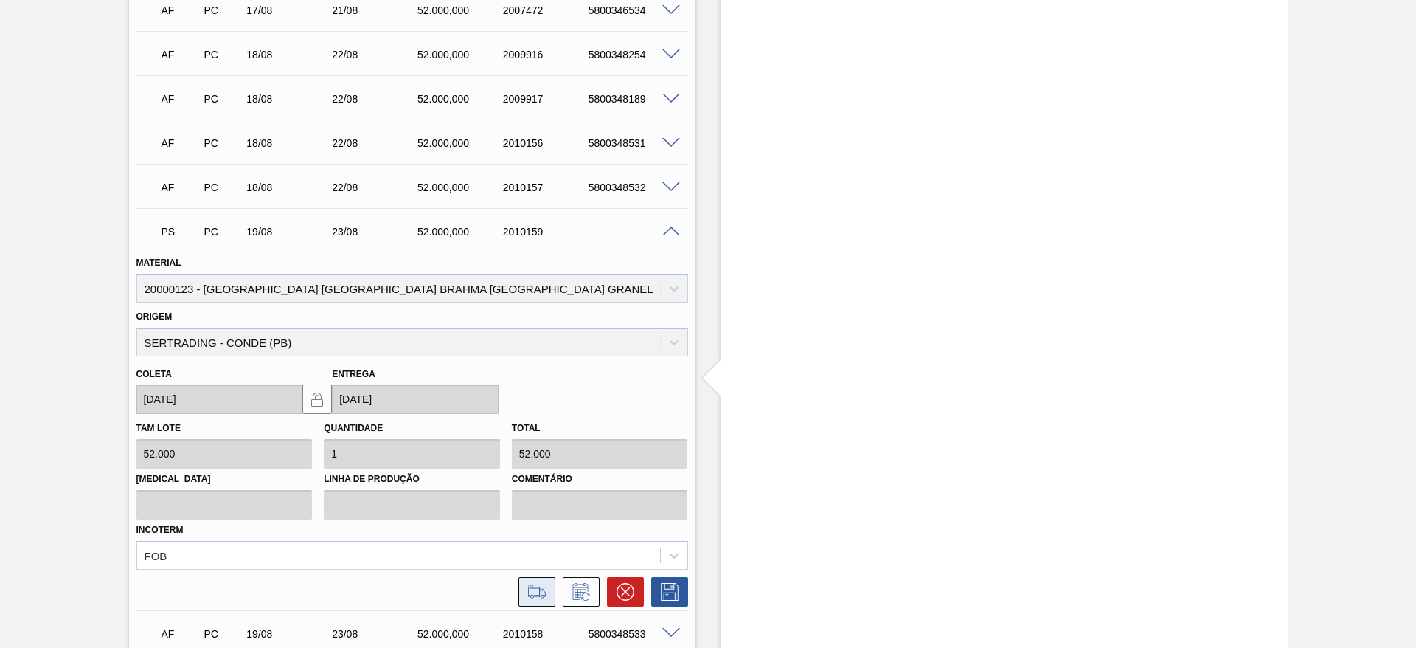
click at [534, 583] on icon at bounding box center [537, 592] width 24 height 18
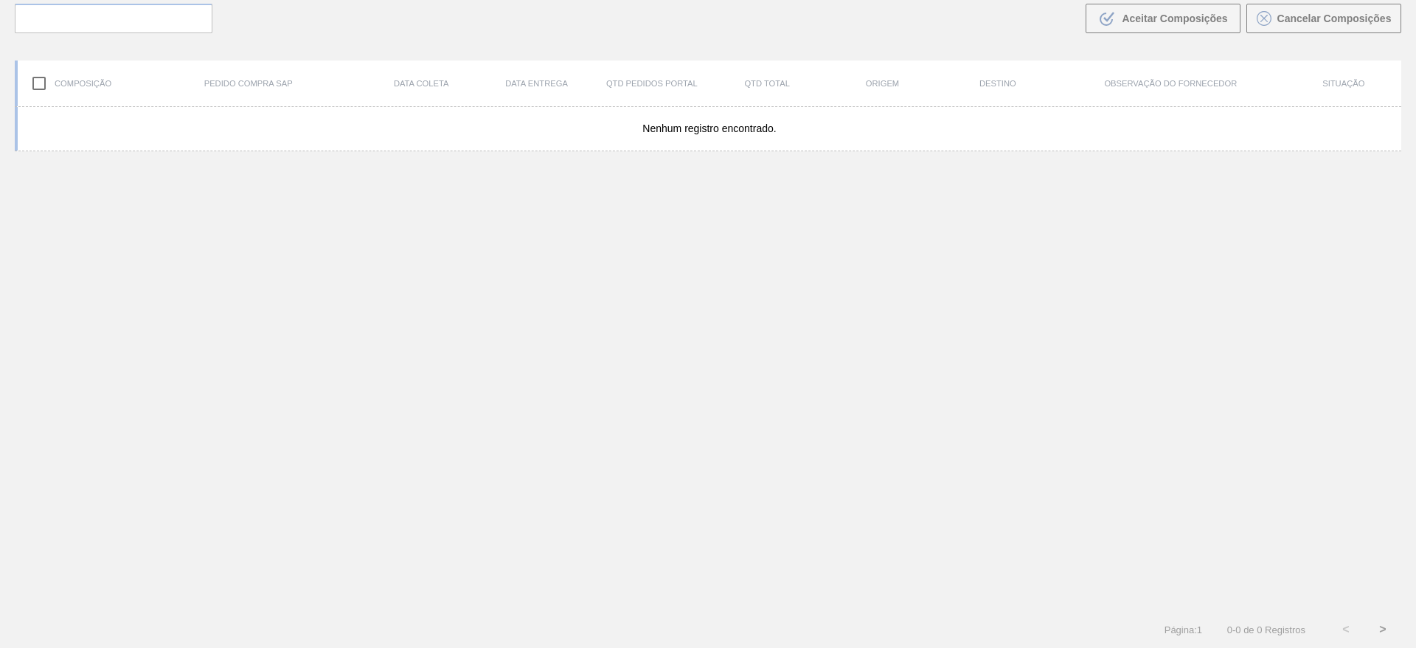
scroll to position [106, 0]
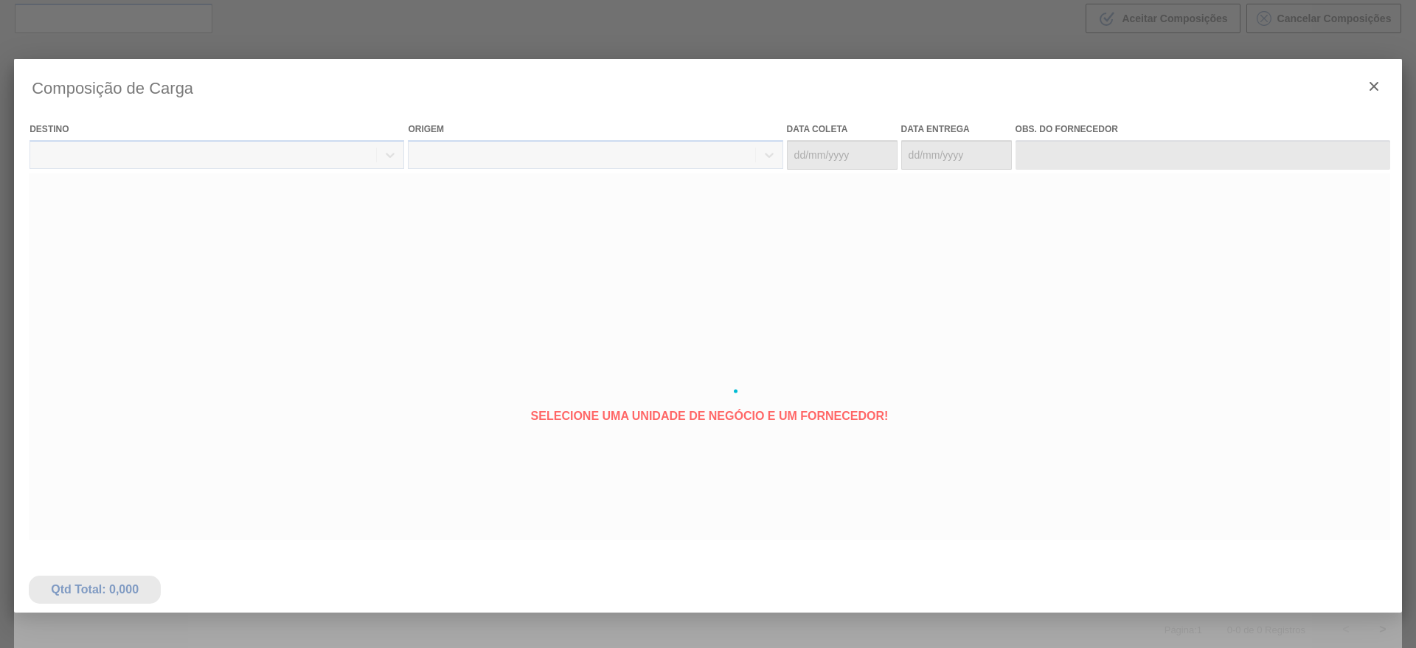
type coleta "[DATE]"
type entrega "[DATE]"
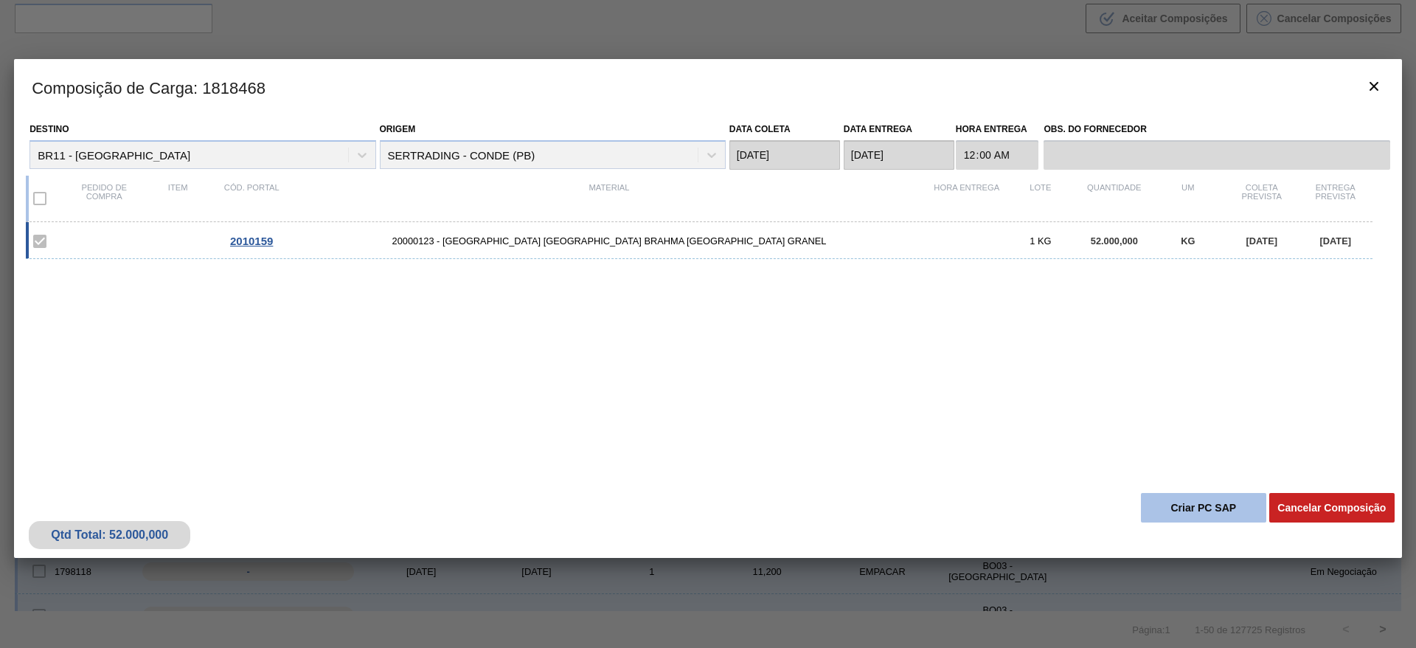
click at [1195, 509] on button "Criar PC SAP" at bounding box center [1203, 507] width 125 height 29
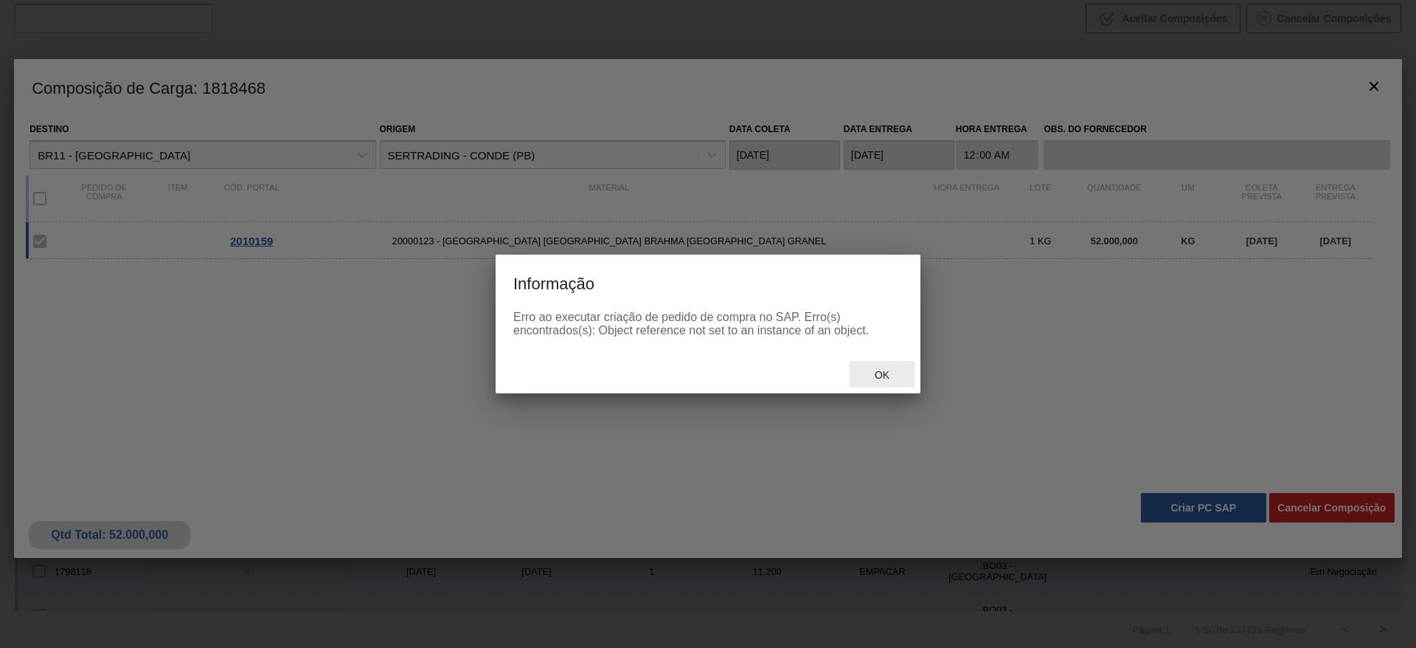
click at [875, 371] on span "Ok" at bounding box center [882, 375] width 38 height 12
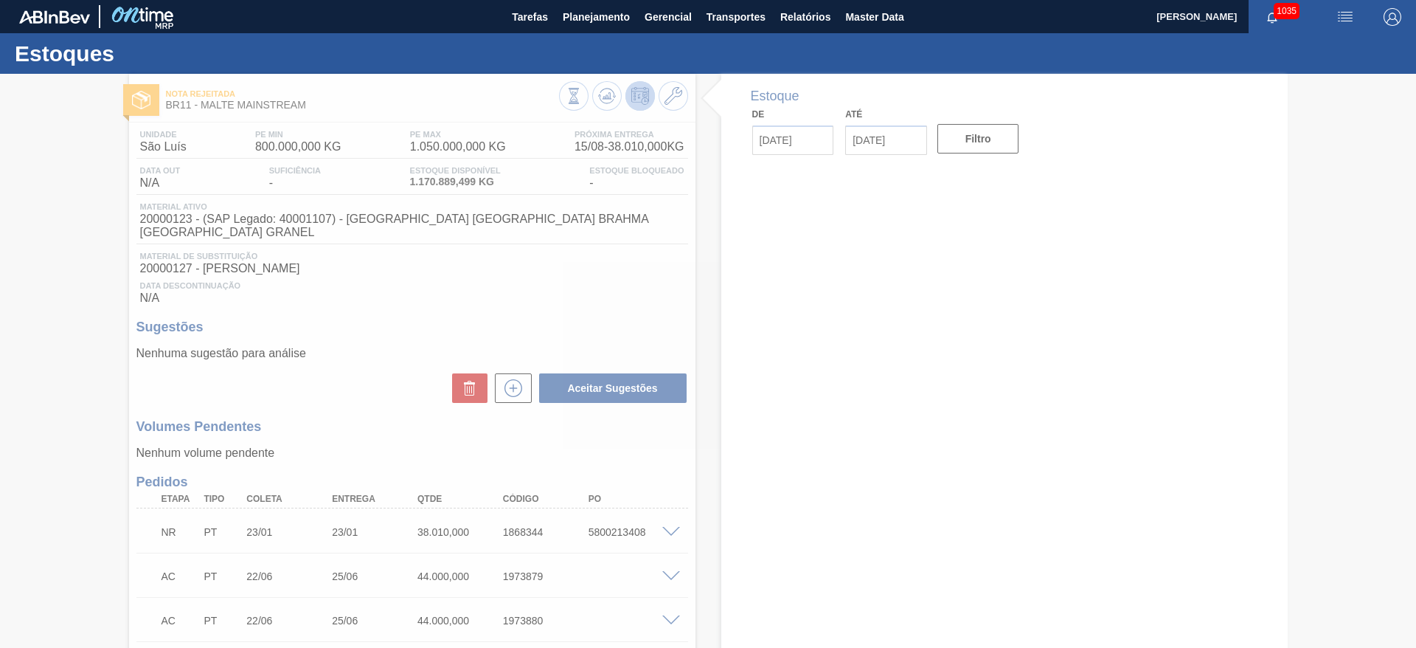
type input "[DATE]"
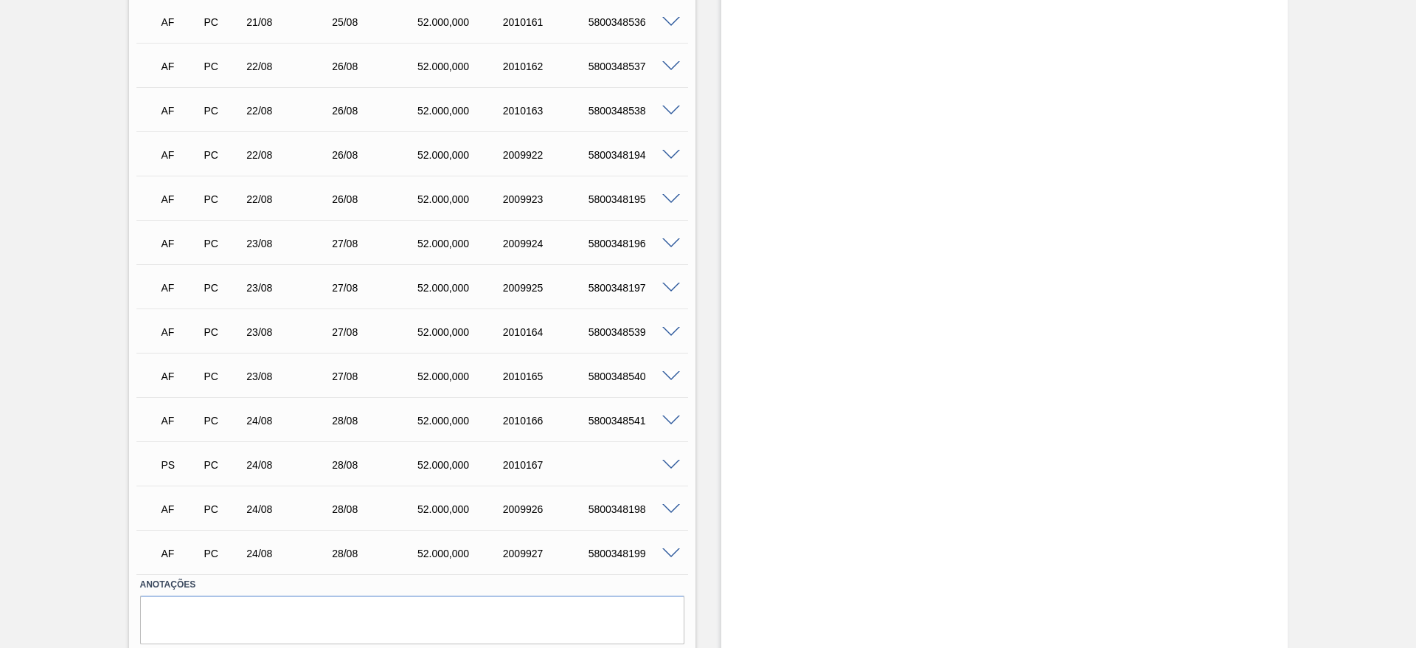
scroll to position [2280, 0]
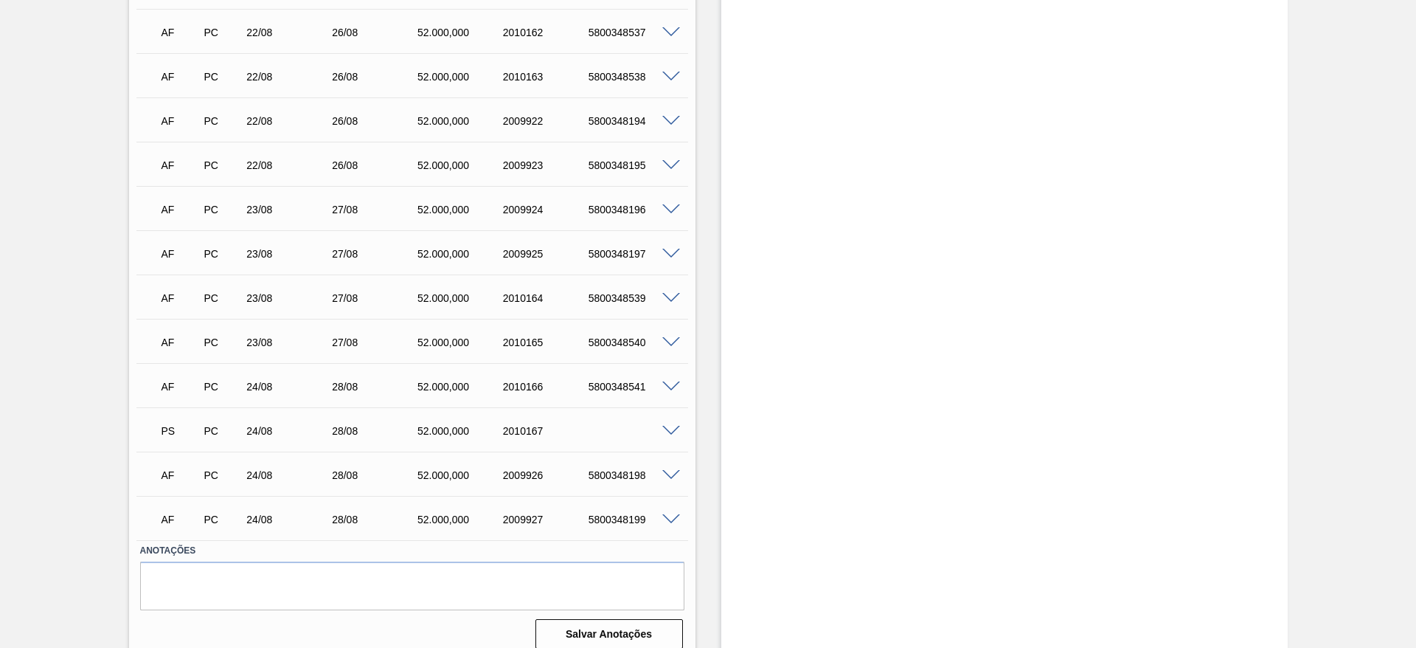
click at [667, 426] on span at bounding box center [671, 431] width 18 height 11
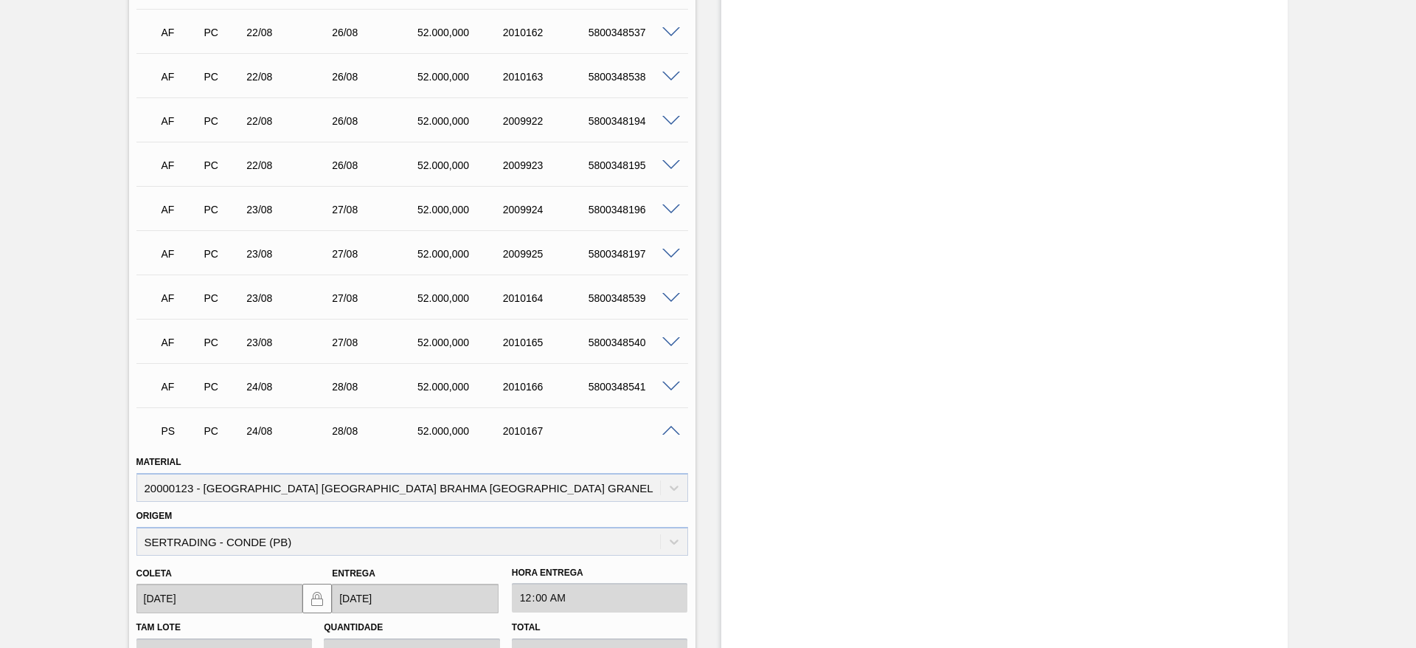
scroll to position [2638, 0]
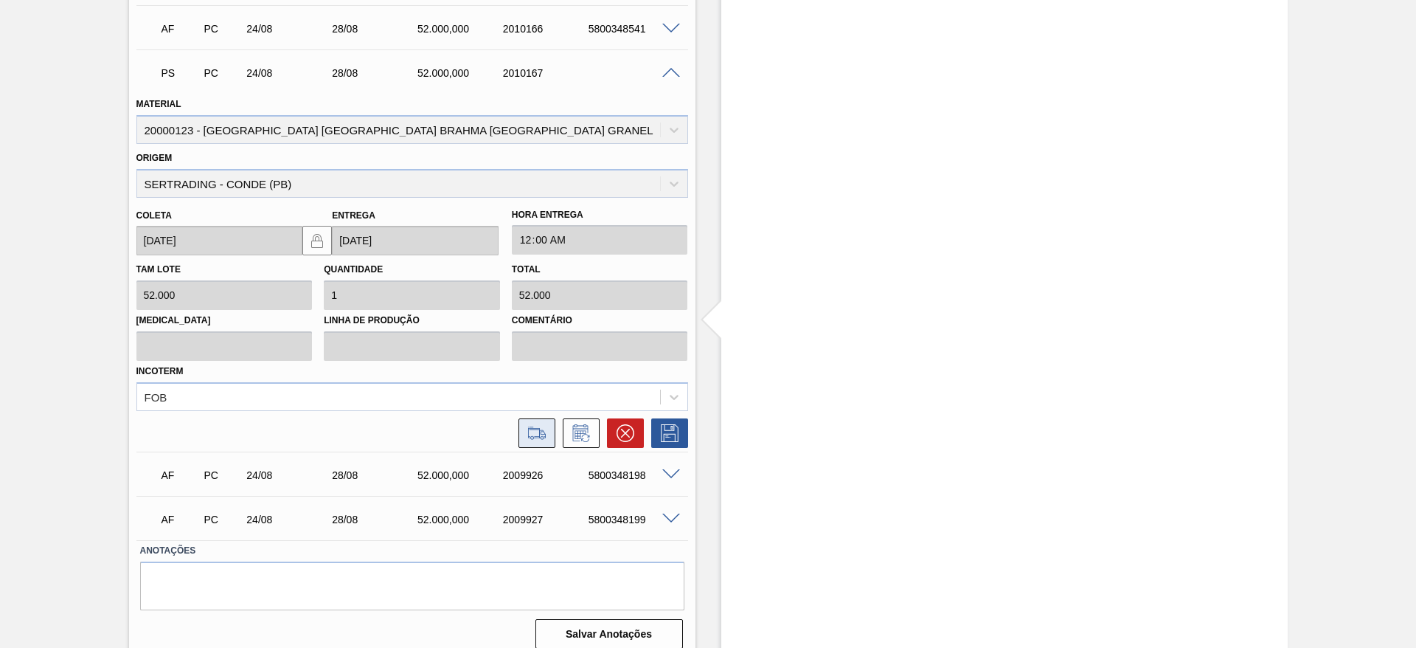
click at [535, 424] on icon at bounding box center [537, 433] width 24 height 18
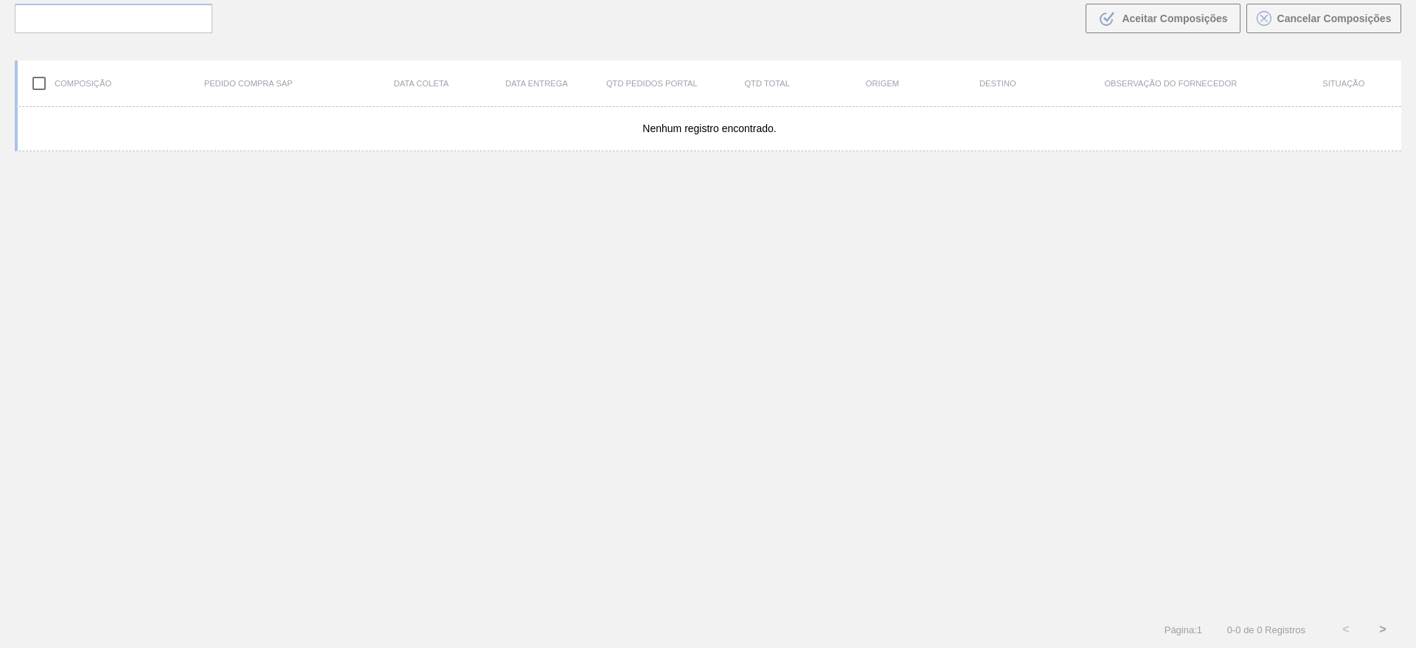
scroll to position [106, 0]
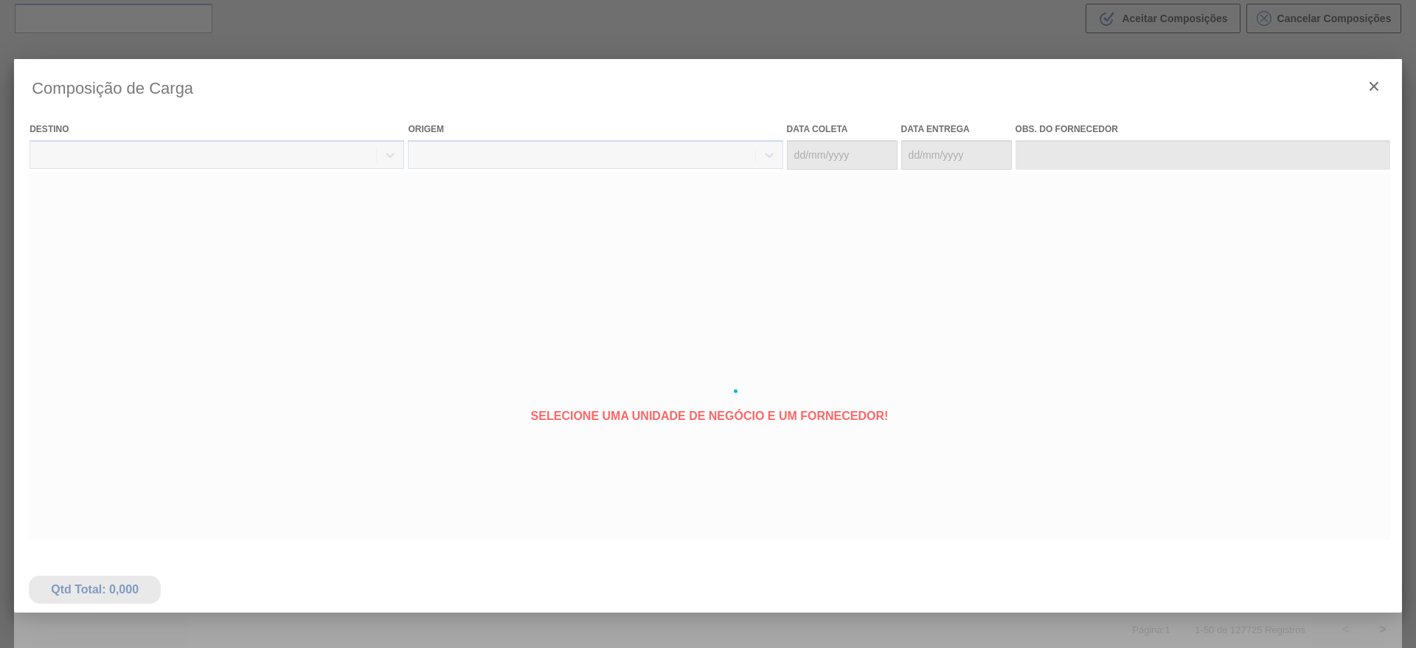
type coleta "[DATE]"
type entrega "[DATE]"
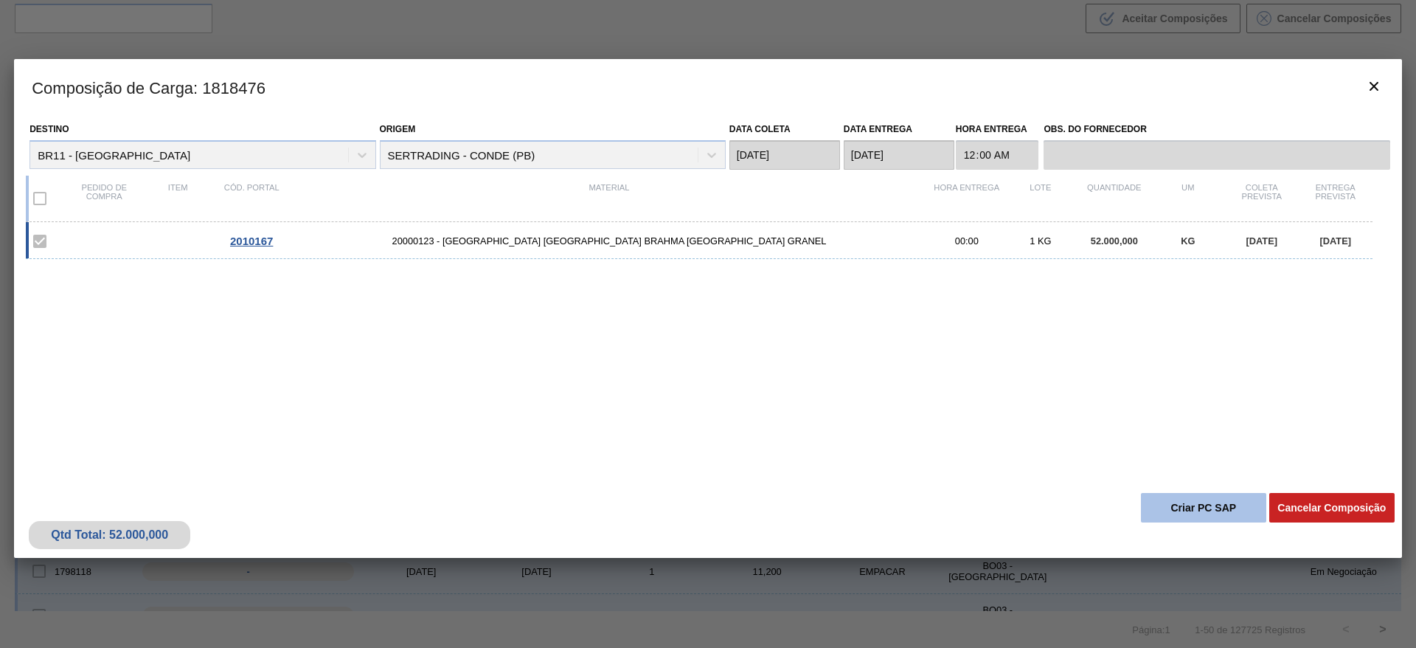
click at [1156, 505] on button "Criar PC SAP" at bounding box center [1203, 507] width 125 height 29
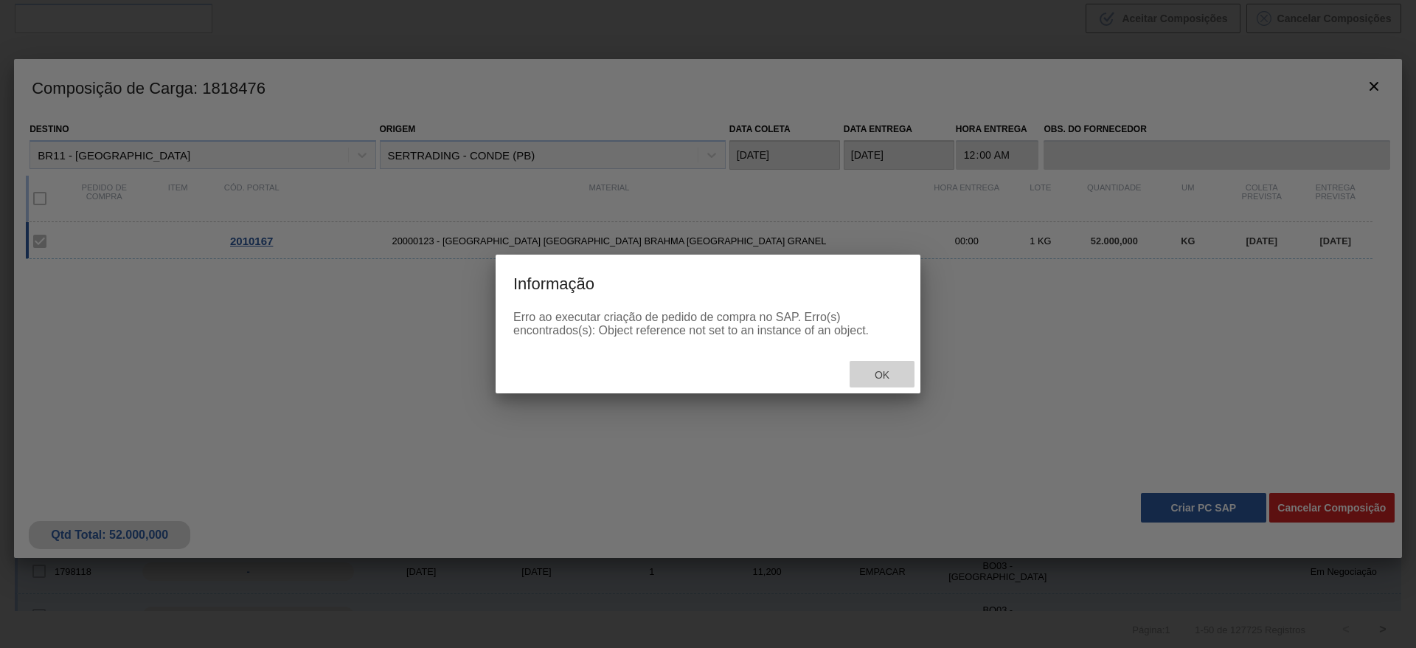
click at [886, 378] on span "Ok" at bounding box center [882, 375] width 38 height 12
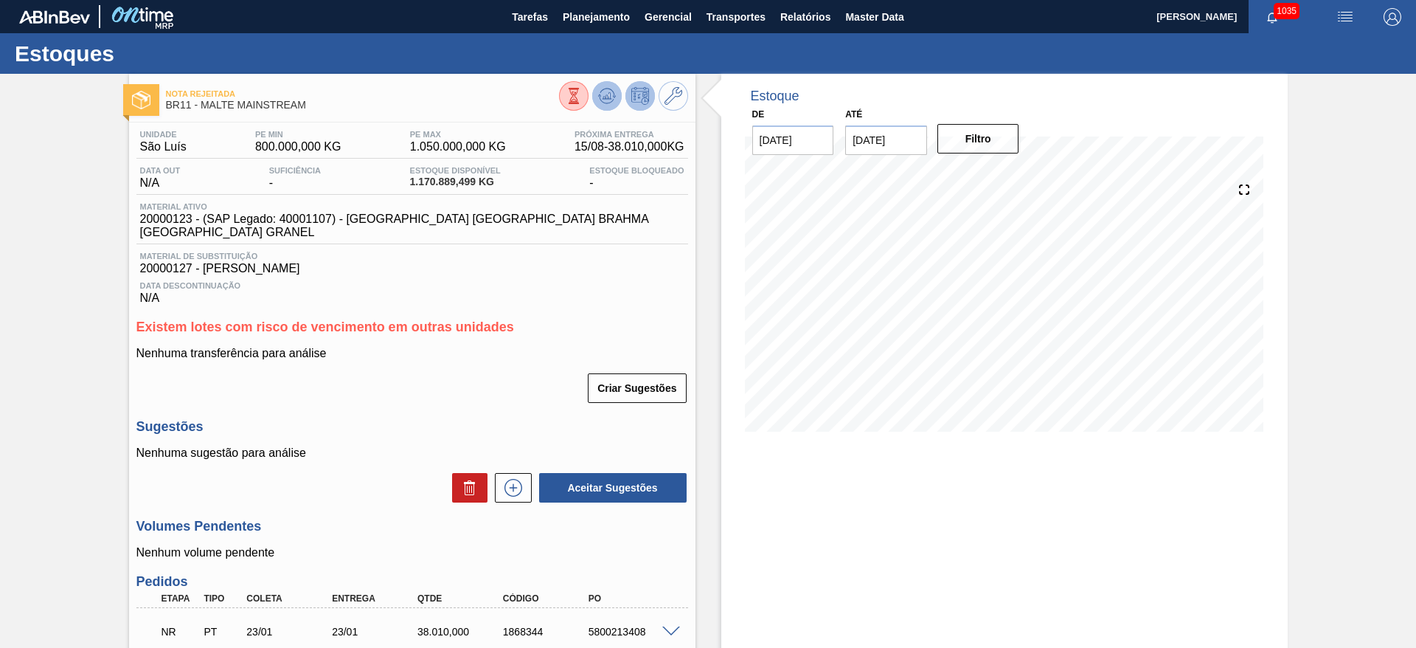
click at [582, 97] on icon at bounding box center [574, 96] width 16 height 16
